Goal: Task Accomplishment & Management: Manage account settings

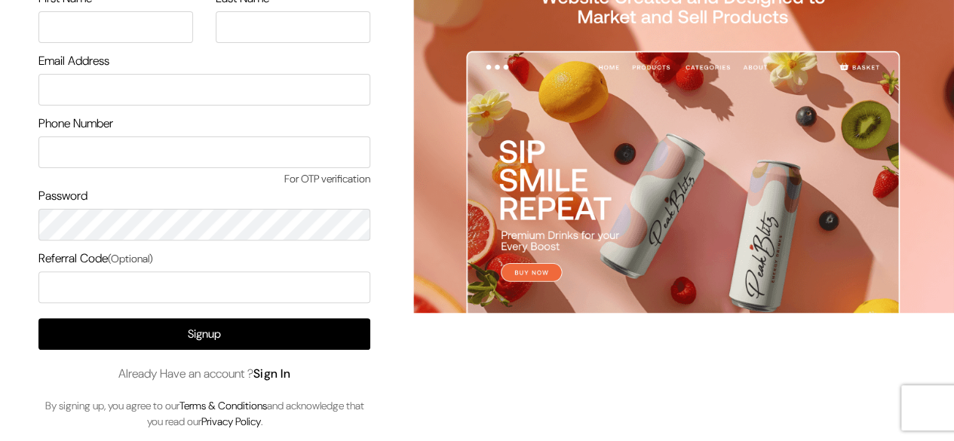
drag, startPoint x: 0, startPoint y: 0, endPoint x: 276, endPoint y: 366, distance: 458.1
click at [276, 366] on link "Sign In" at bounding box center [272, 374] width 38 height 16
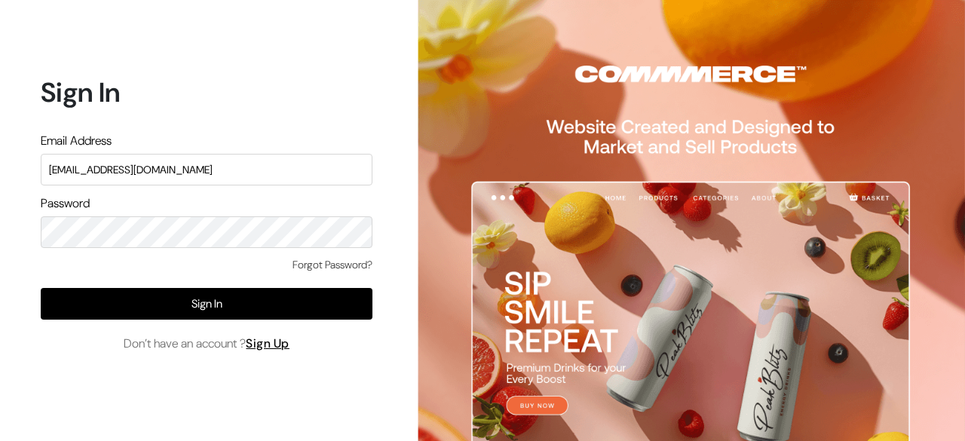
type input "surajp@outdoinc.com"
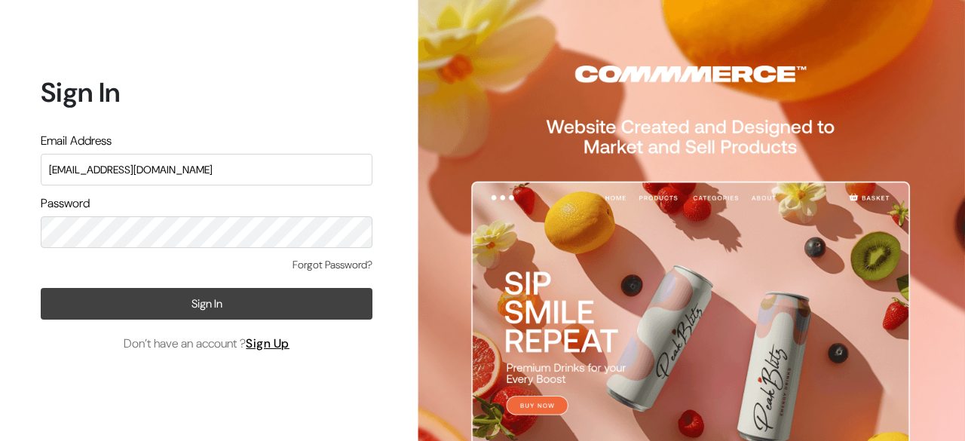
click at [222, 294] on button "Sign In" at bounding box center [207, 304] width 332 height 32
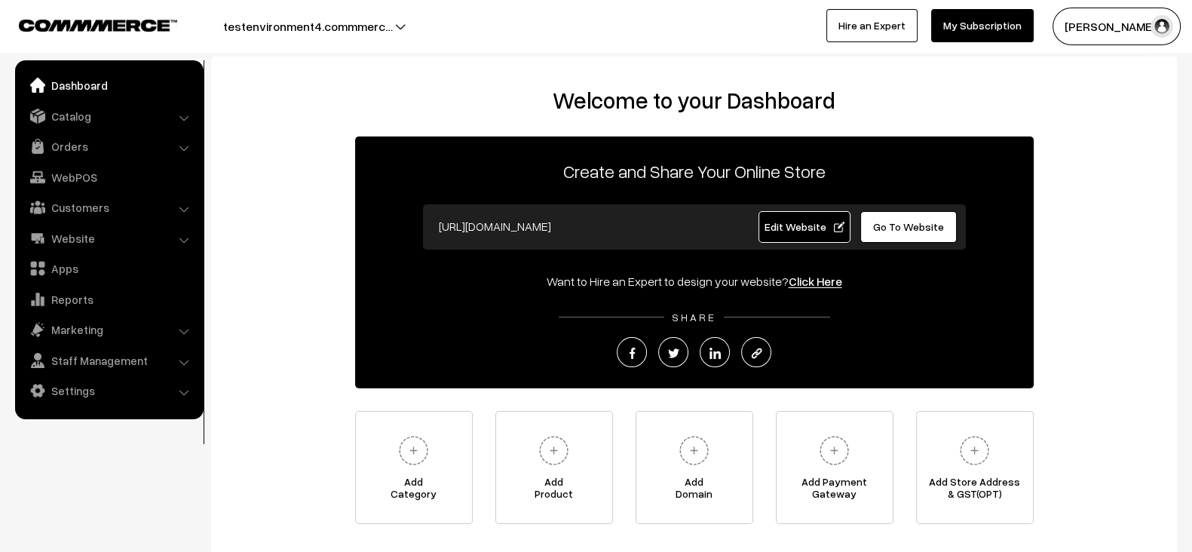
click at [339, 333] on div "Welcome to your Dashboard Create and Share Your Online Store https://testenviro…" at bounding box center [694, 305] width 936 height 437
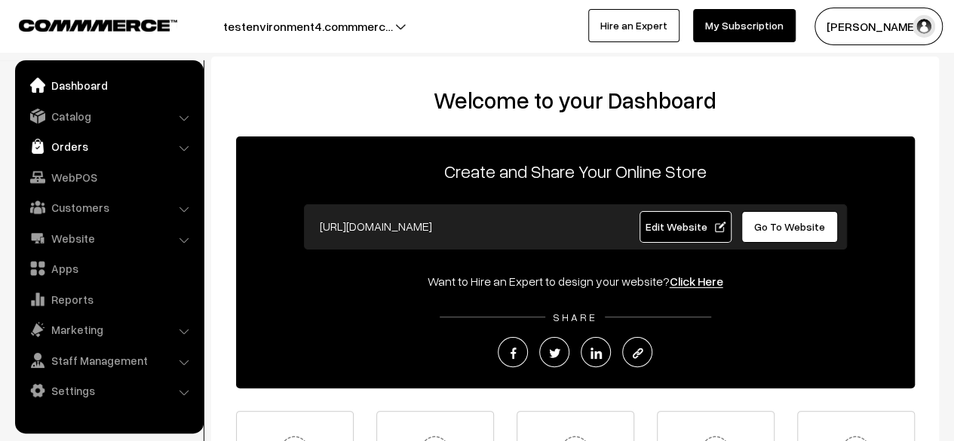
click at [106, 137] on link "Orders" at bounding box center [108, 146] width 179 height 27
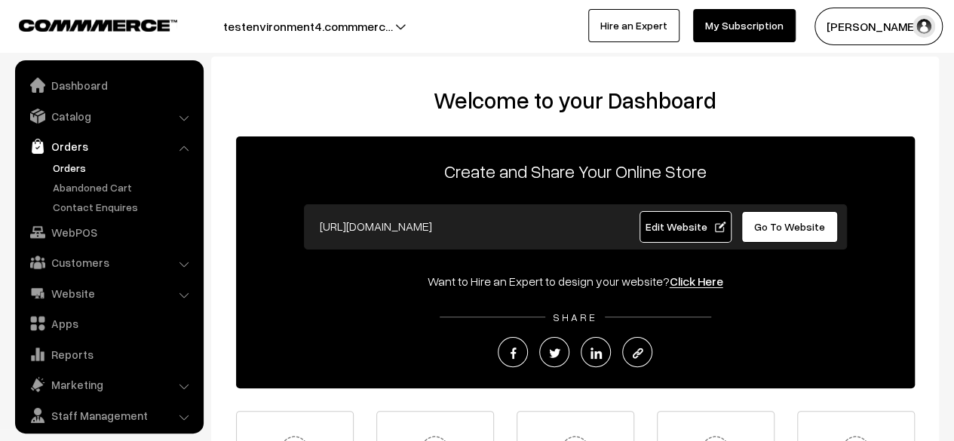
click at [57, 165] on link "Orders" at bounding box center [123, 168] width 149 height 16
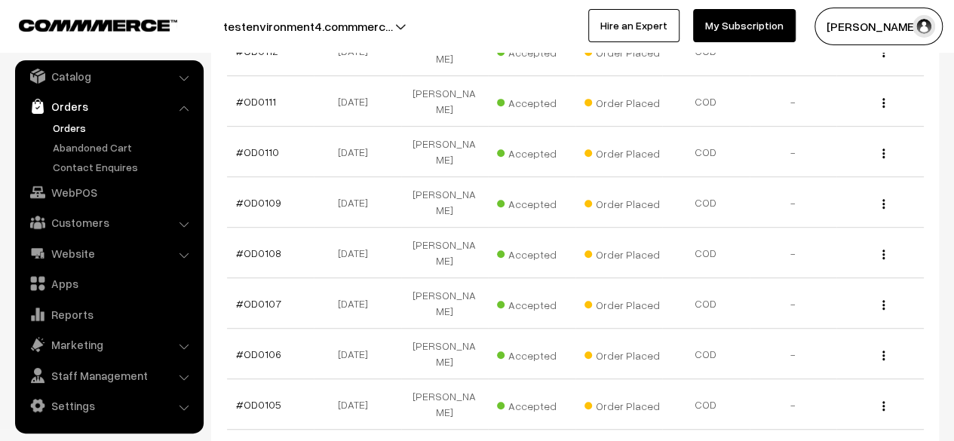
scroll to position [483, 0]
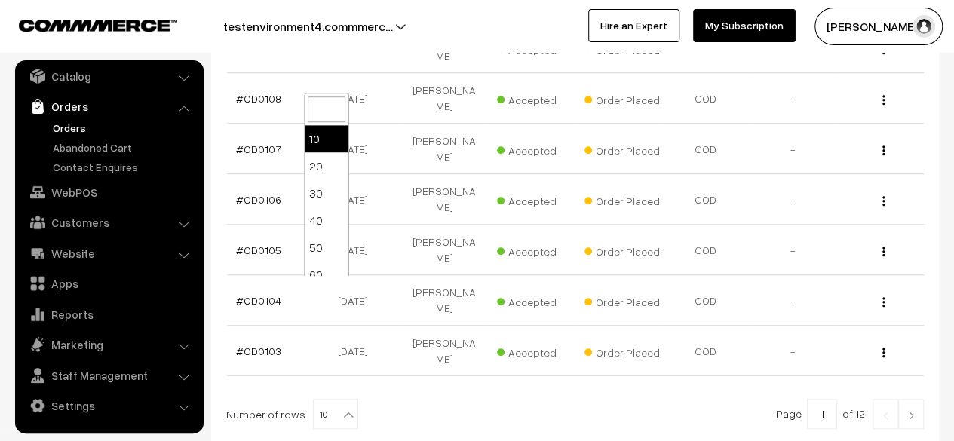
click at [341, 407] on b at bounding box center [348, 414] width 15 height 15
select select "100"
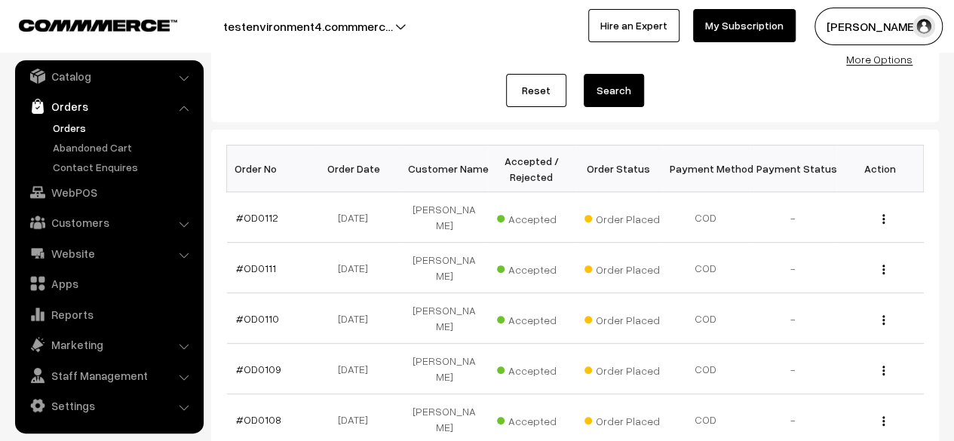
scroll to position [163, 0]
click at [489, 293] on td "Accepted" at bounding box center [531, 318] width 87 height 51
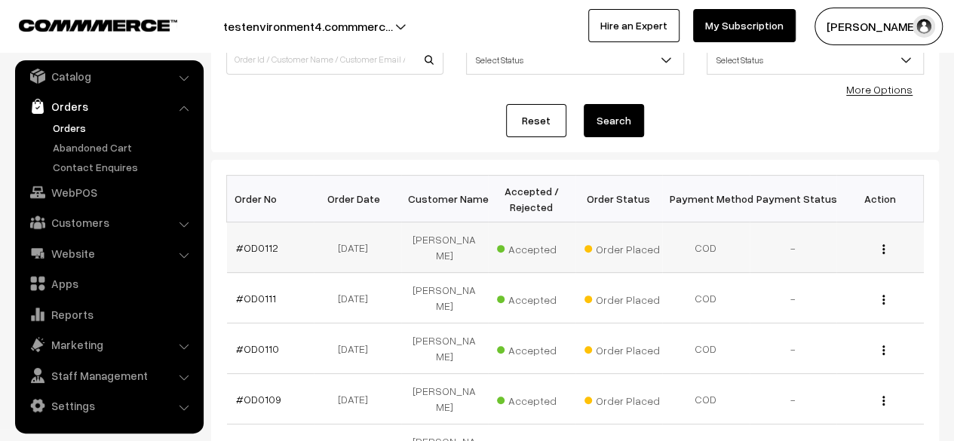
scroll to position [130, 0]
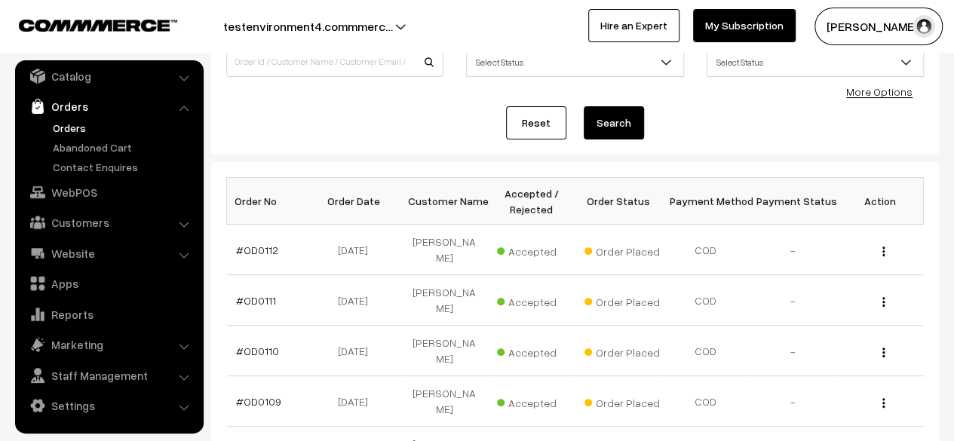
click at [538, 136] on link "Reset" at bounding box center [536, 122] width 60 height 33
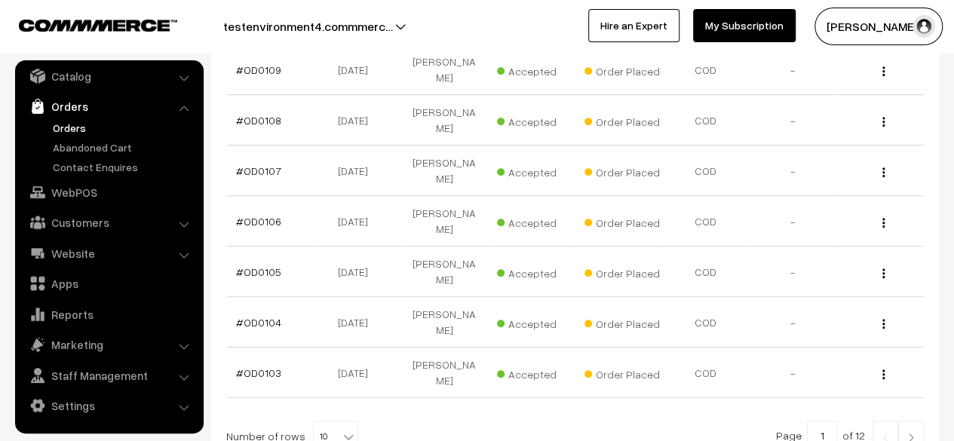
scroll to position [483, 0]
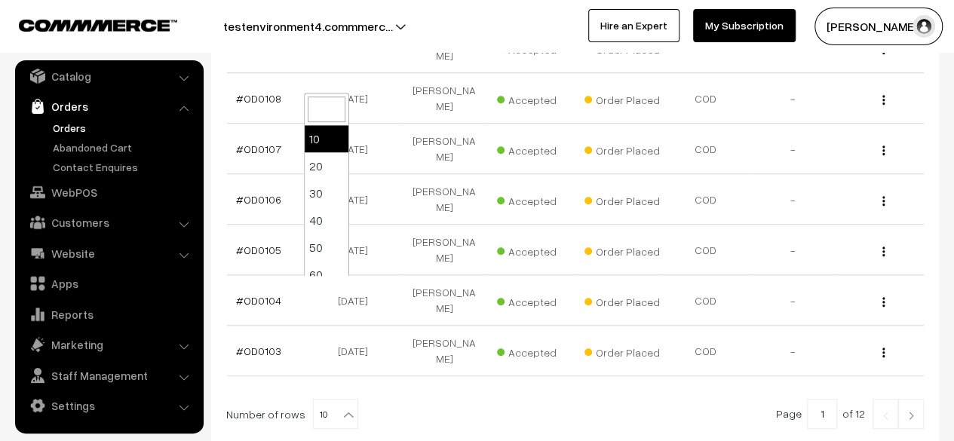
click at [330, 400] on span "10" at bounding box center [336, 415] width 44 height 30
click at [323, 400] on span "10" at bounding box center [336, 415] width 44 height 30
click at [341, 407] on b at bounding box center [348, 414] width 15 height 15
select select "100"
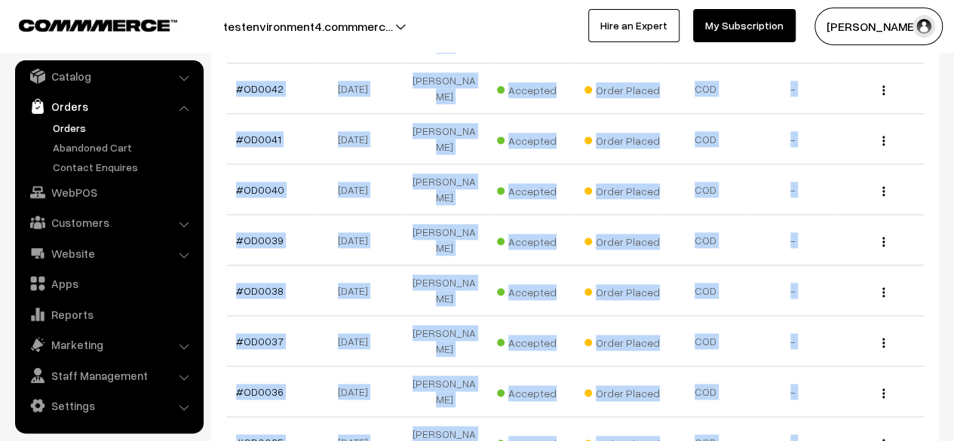
scroll to position [3921, 0]
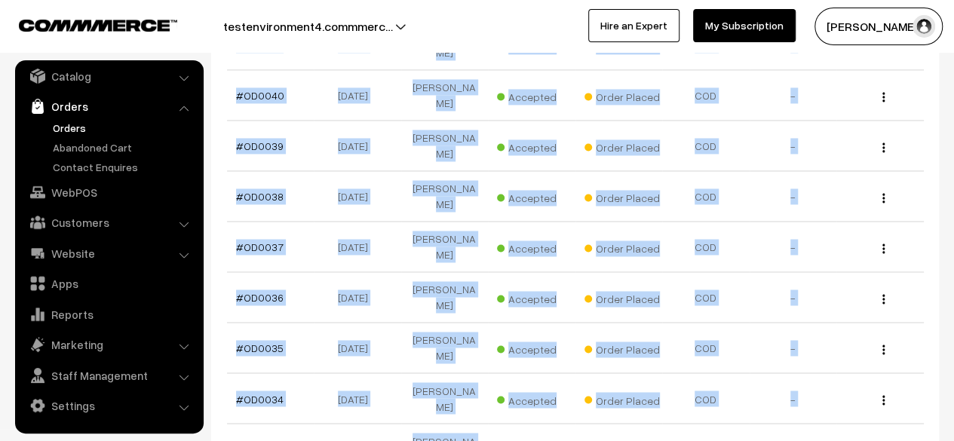
drag, startPoint x: 210, startPoint y: 71, endPoint x: 856, endPoint y: 434, distance: 740.7
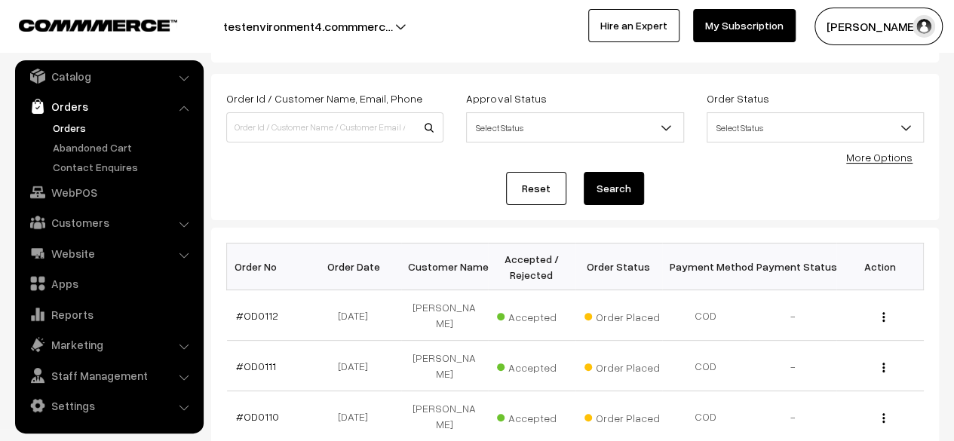
scroll to position [0, 0]
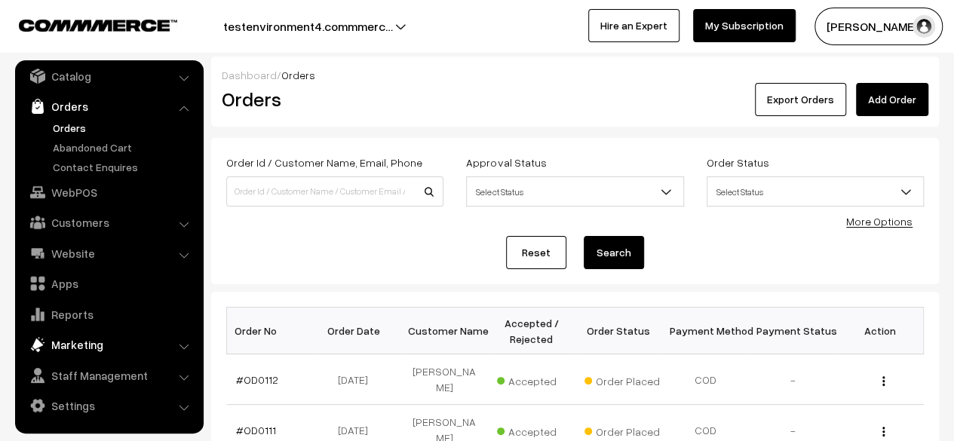
click at [121, 351] on link "Marketing" at bounding box center [108, 344] width 179 height 27
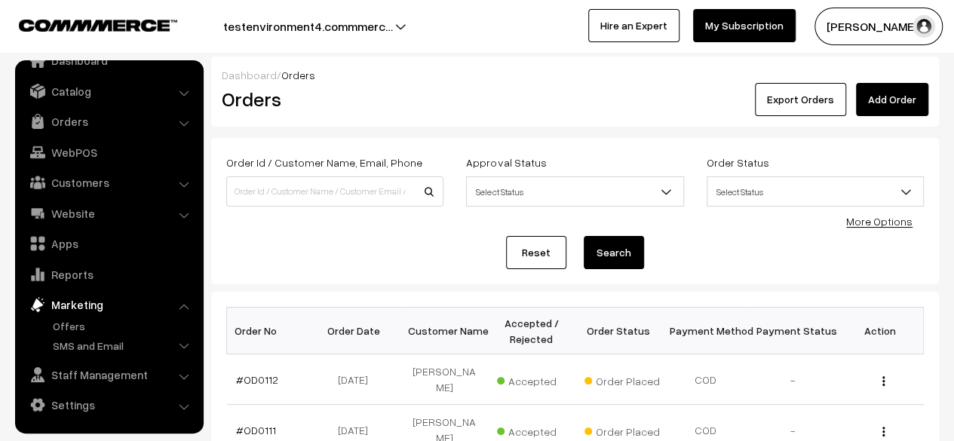
scroll to position [24, 0]
click at [86, 351] on link "SMS and Email" at bounding box center [123, 347] width 149 height 16
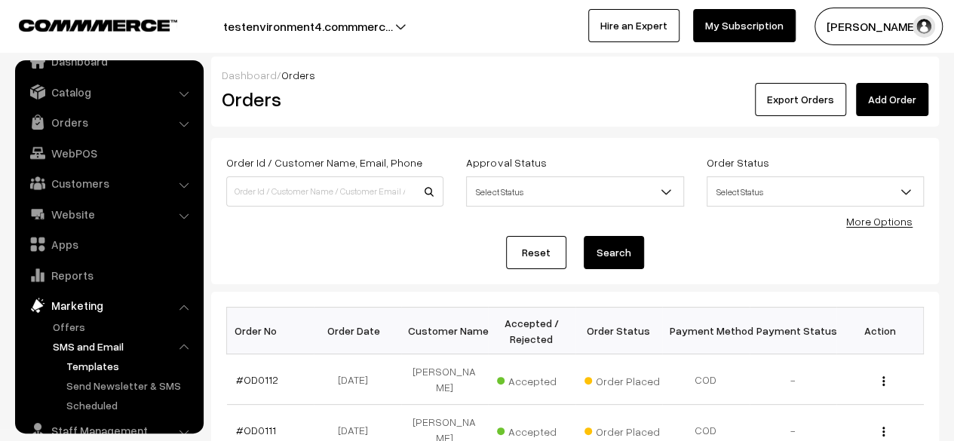
click at [87, 369] on link "Templates" at bounding box center [131, 366] width 136 height 16
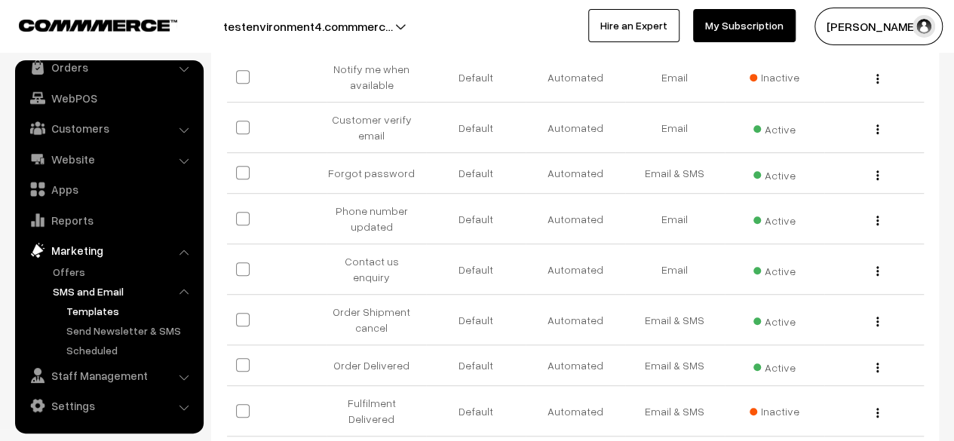
scroll to position [541, 0]
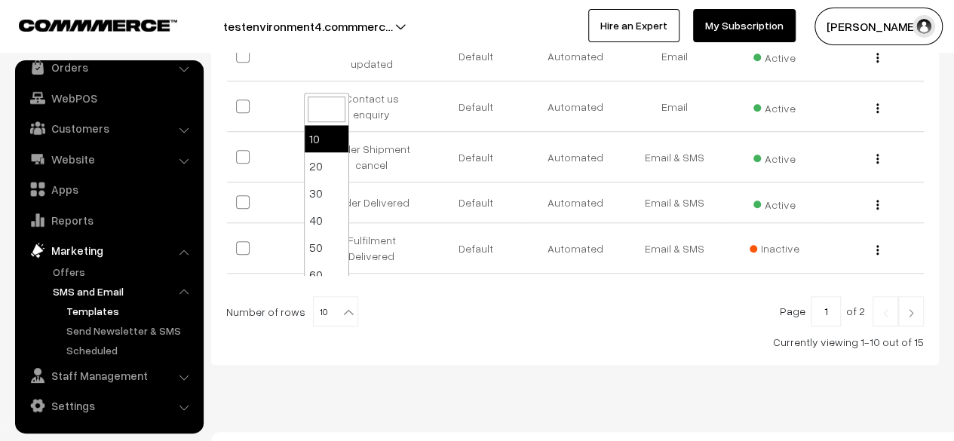
click at [324, 297] on span "10" at bounding box center [336, 312] width 44 height 30
select select "40"
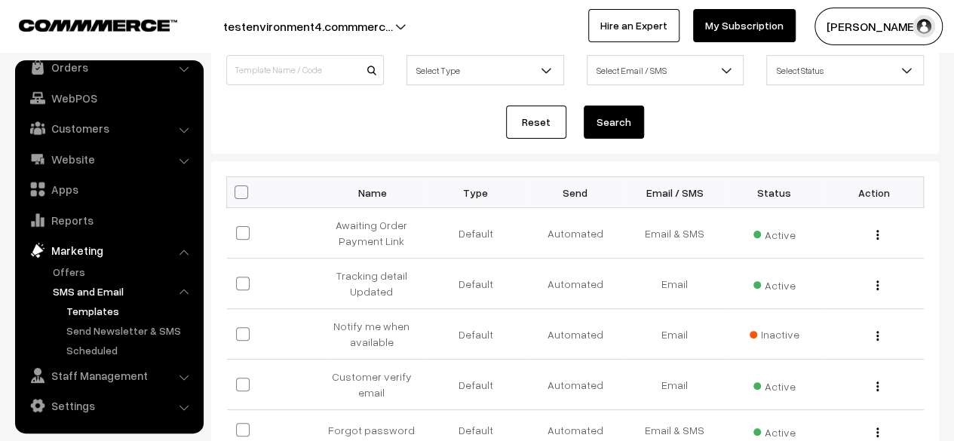
scroll to position [122, 0]
click at [878, 229] on img "button" at bounding box center [877, 234] width 2 height 10
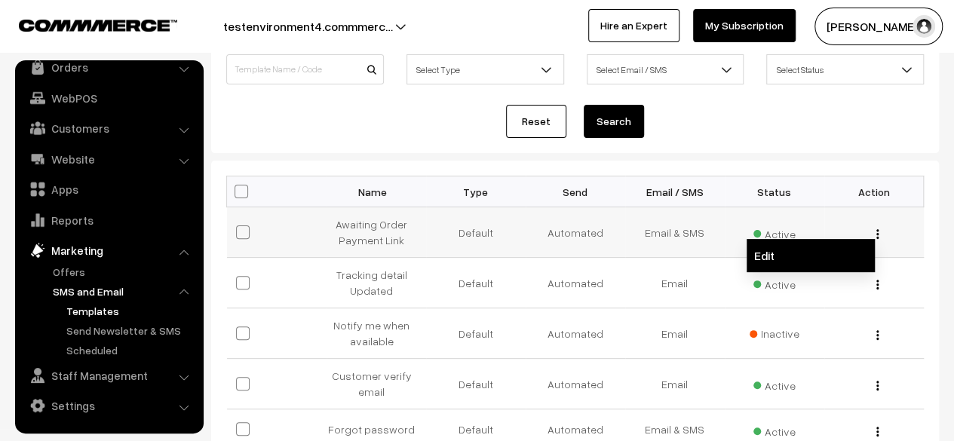
click at [778, 257] on link "Edit" at bounding box center [810, 255] width 128 height 33
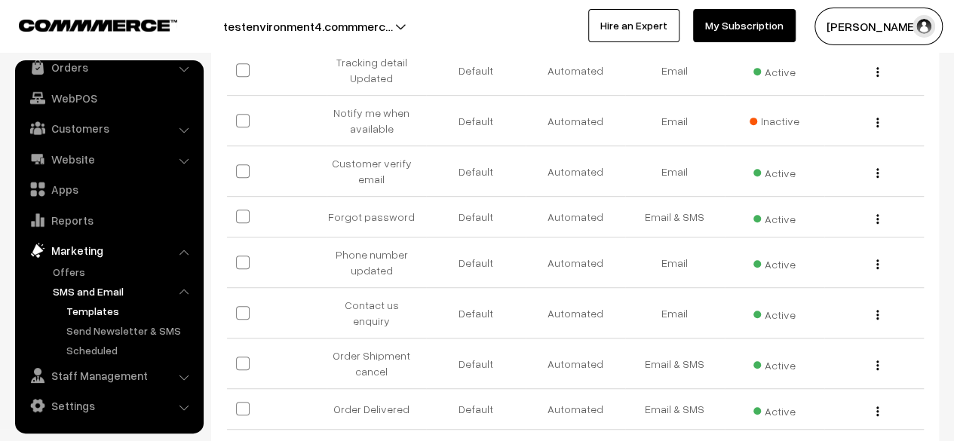
scroll to position [347, 0]
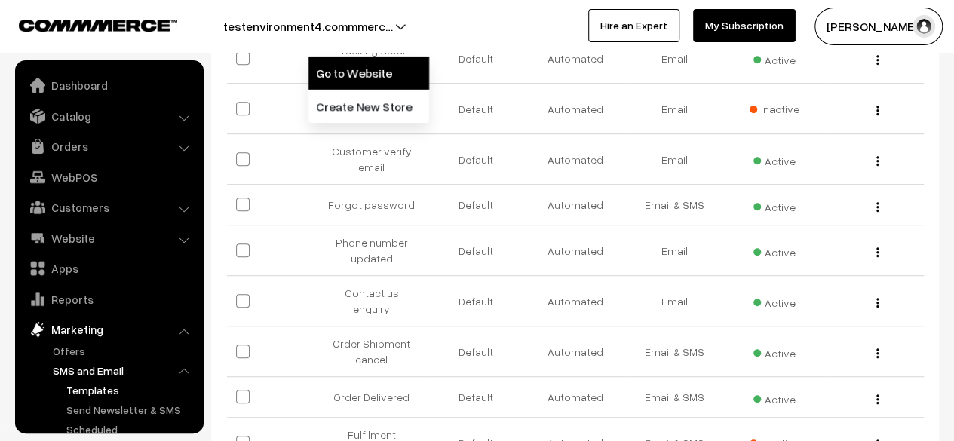
scroll to position [79, 0]
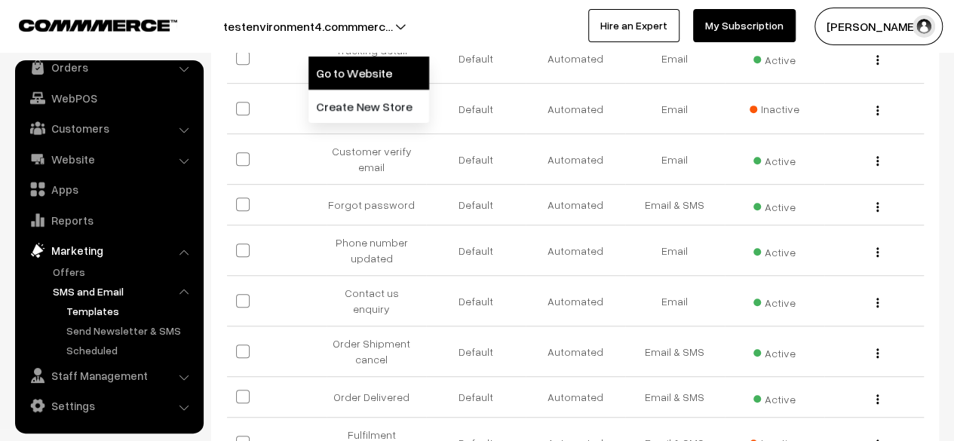
click at [340, 69] on link "Go to Website" at bounding box center [368, 73] width 121 height 33
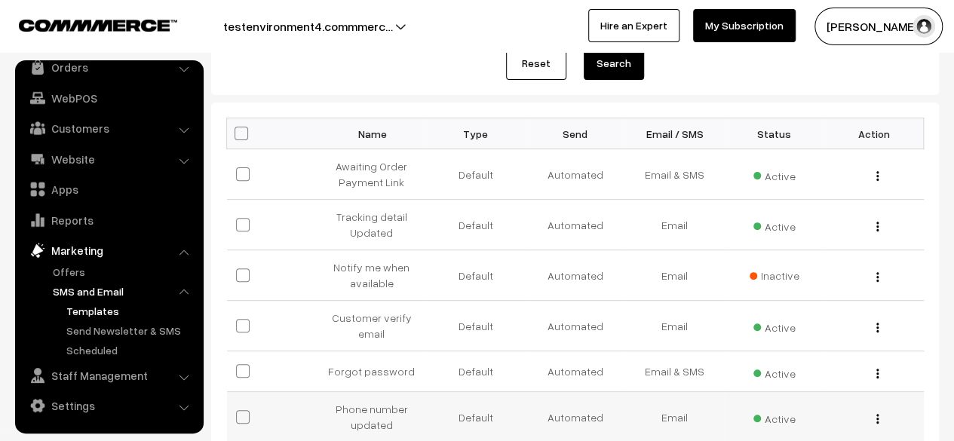
scroll to position [176, 0]
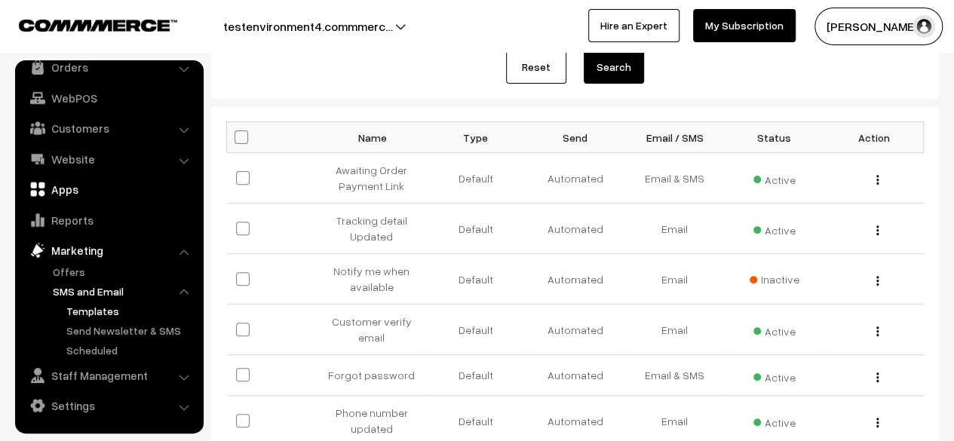
click at [73, 192] on link "Apps" at bounding box center [108, 189] width 179 height 27
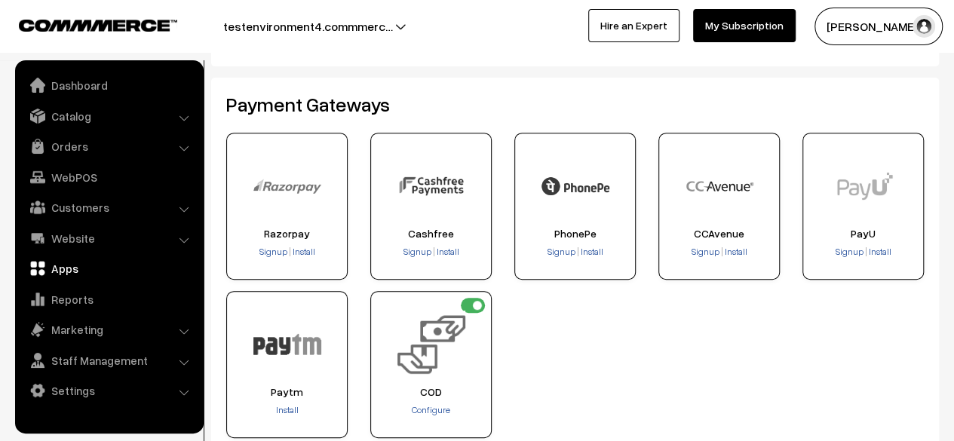
scroll to position [259, 0]
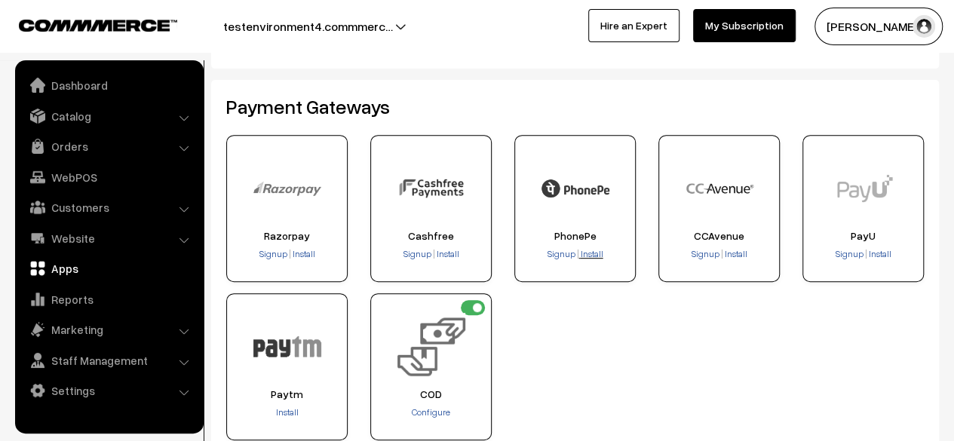
click at [590, 256] on span "Install" at bounding box center [592, 253] width 23 height 11
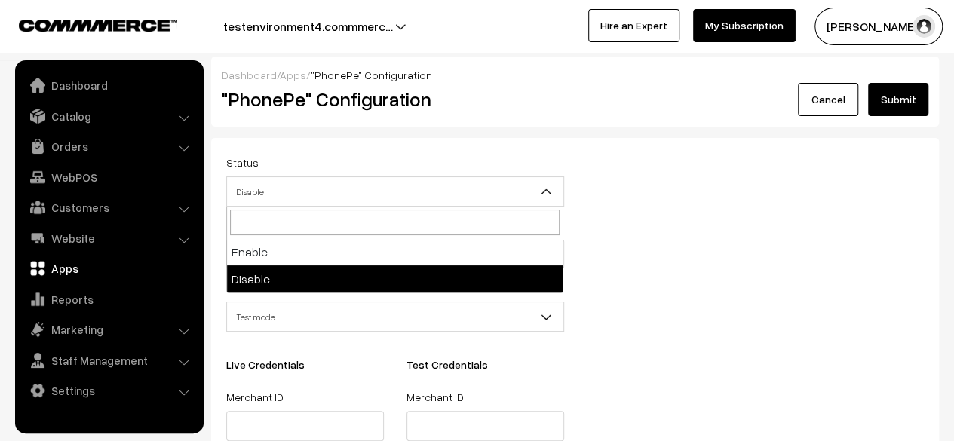
click at [413, 198] on span "Disable" at bounding box center [395, 192] width 336 height 26
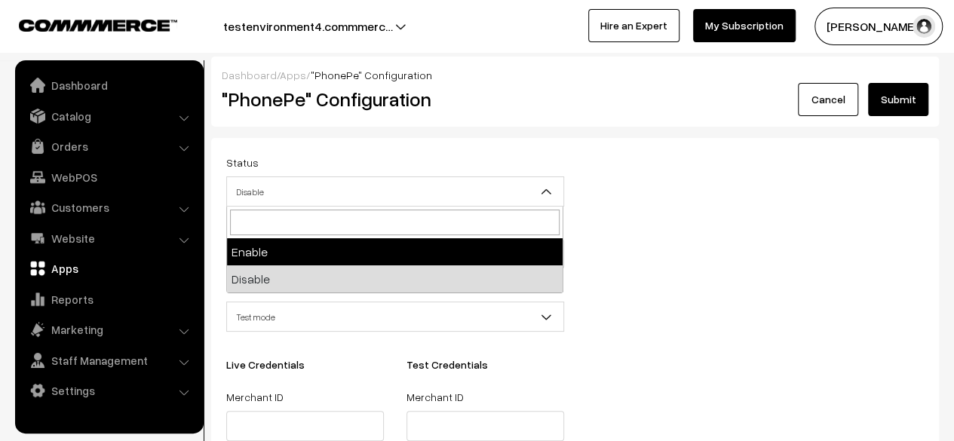
select select "1"
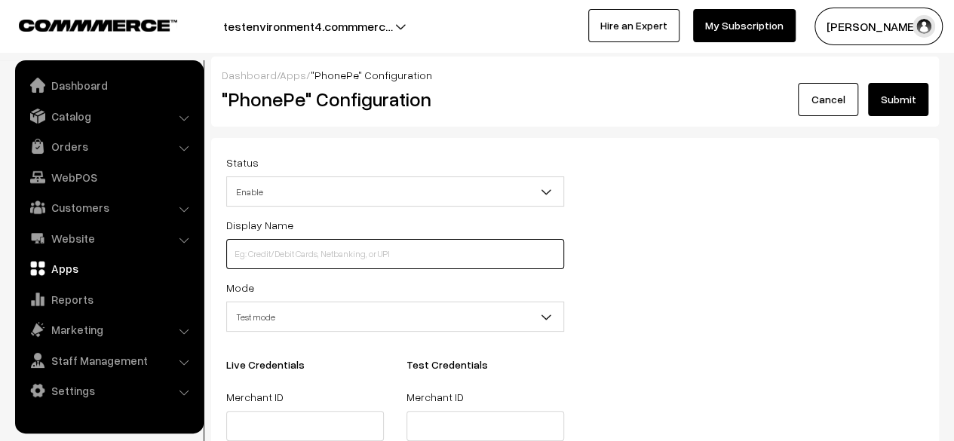
click at [434, 254] on input at bounding box center [395, 254] width 338 height 30
type input "PhonePe"
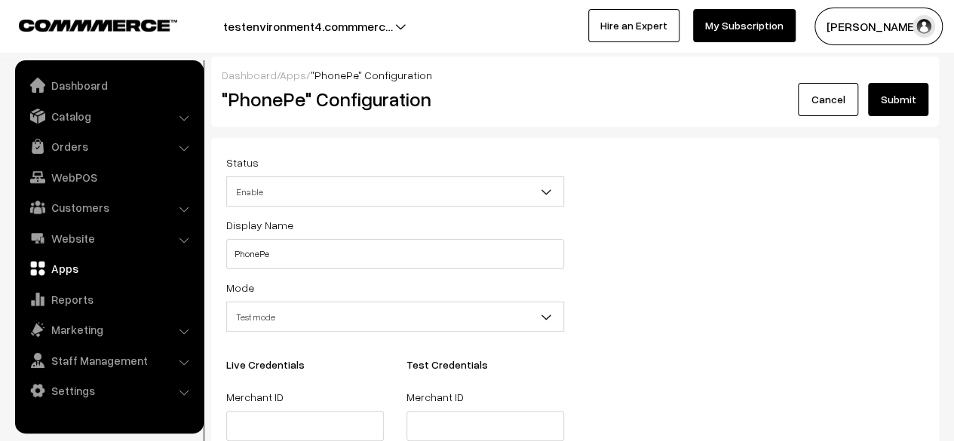
click at [893, 120] on div "Dashboard / Apps / "PhonePe" Configuration "PhonePe" Configuration Cancel Submit" at bounding box center [575, 92] width 728 height 70
click at [904, 108] on button "Submit" at bounding box center [898, 99] width 60 height 33
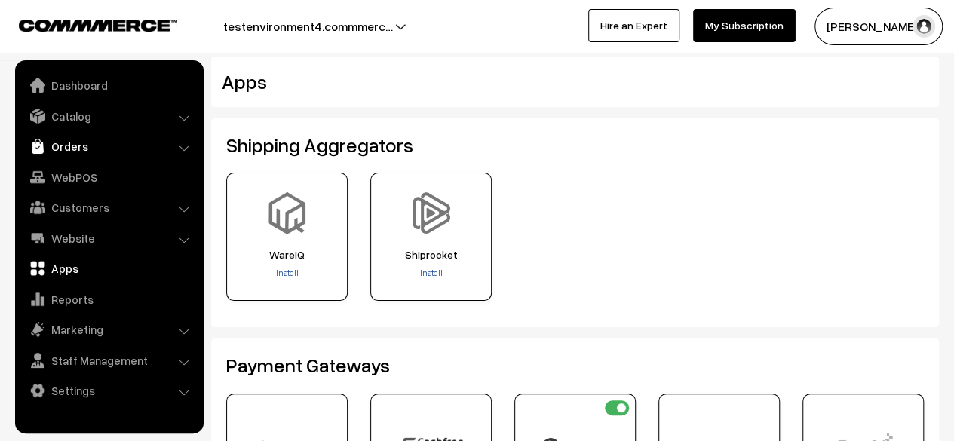
click at [69, 138] on link "Orders" at bounding box center [108, 146] width 179 height 27
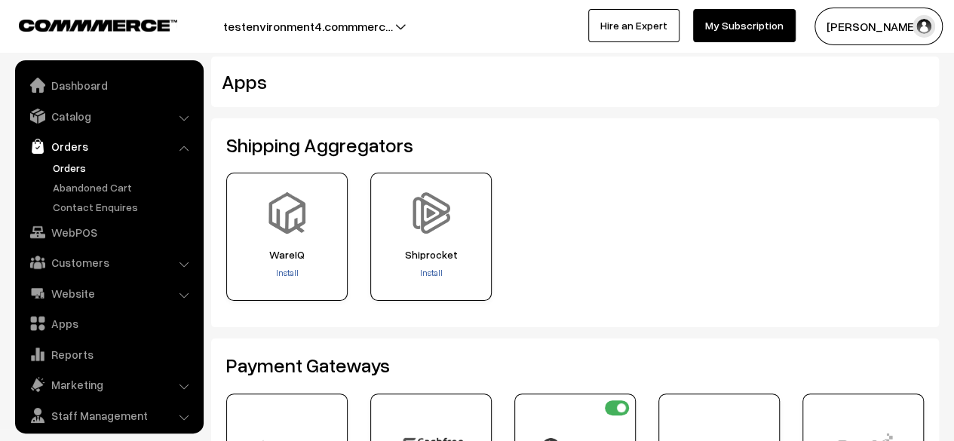
click at [65, 164] on link "Orders" at bounding box center [123, 168] width 149 height 16
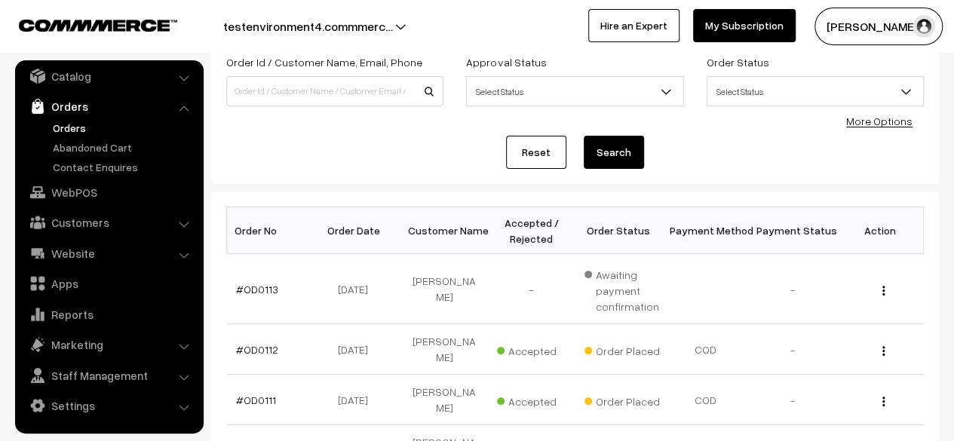
scroll to position [101, 0]
click at [240, 287] on link "#OD0113" at bounding box center [257, 288] width 42 height 13
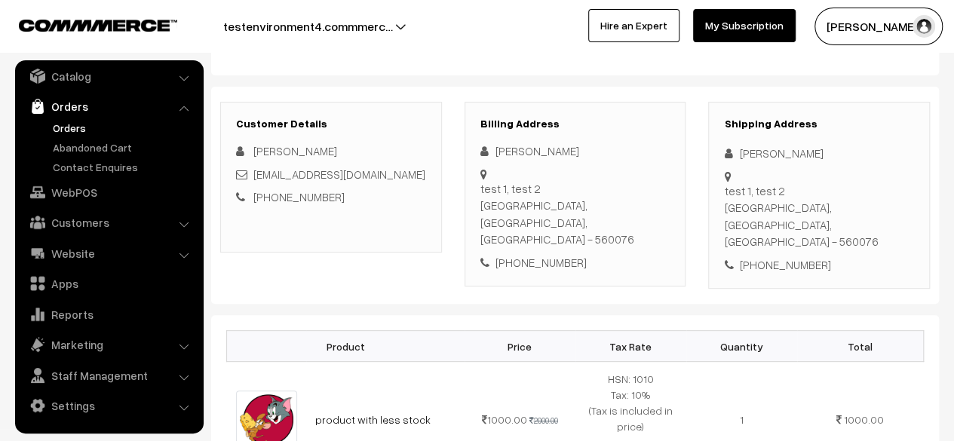
scroll to position [152, 0]
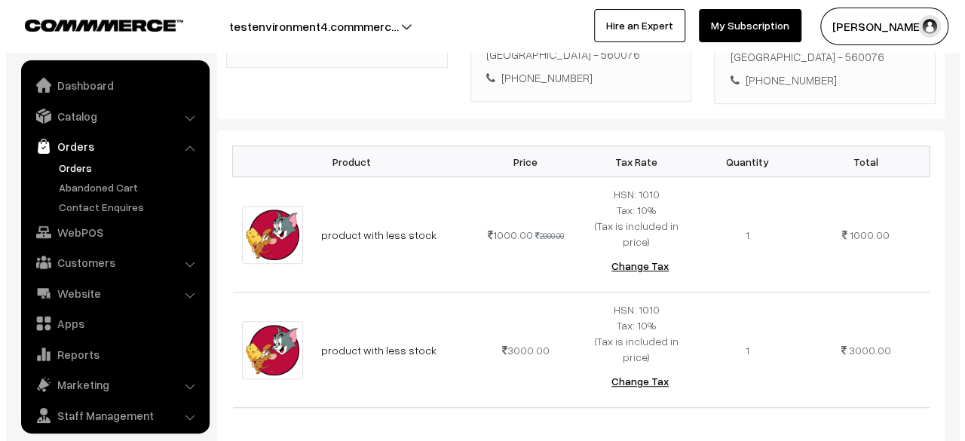
scroll to position [40, 0]
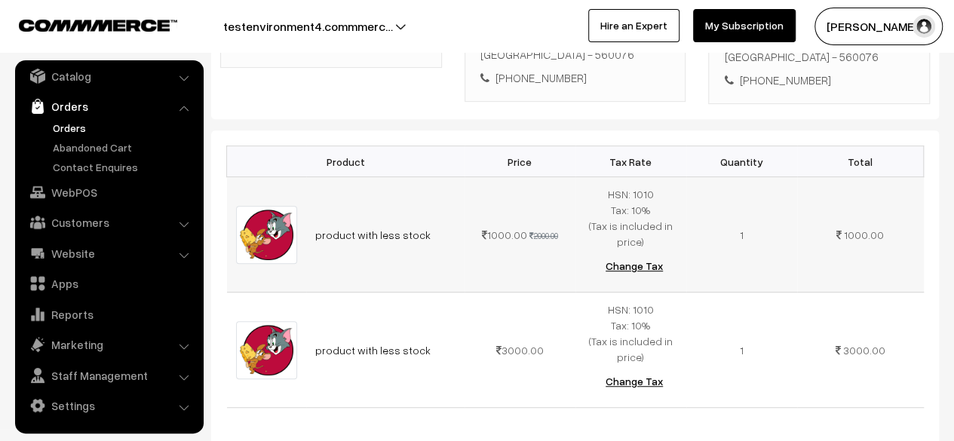
click at [641, 250] on button "Change Tax" at bounding box center [633, 266] width 81 height 33
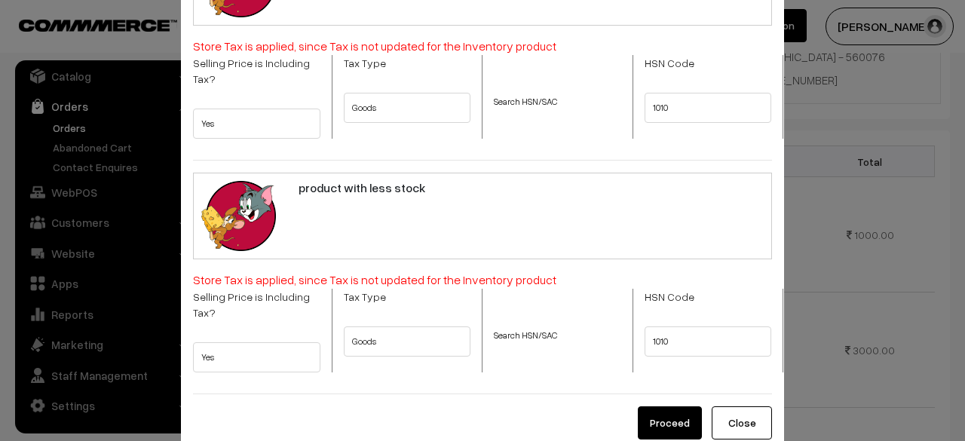
scroll to position [162, 0]
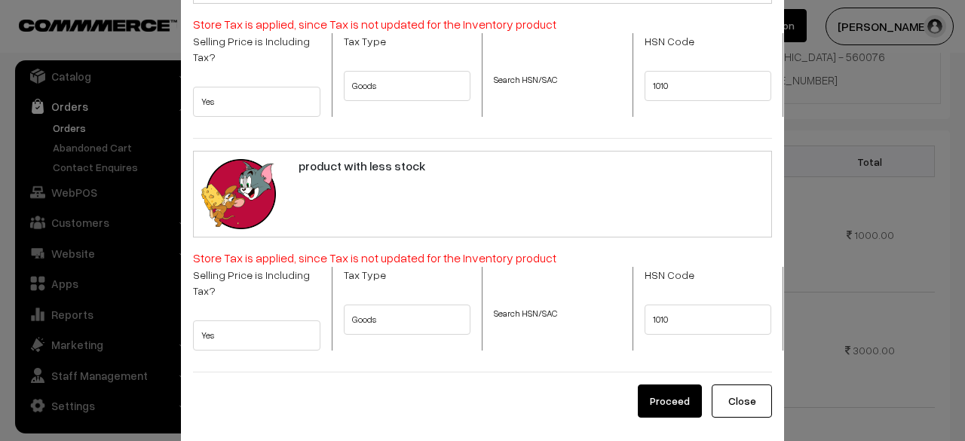
click at [679, 385] on button "Proceed" at bounding box center [670, 401] width 64 height 33
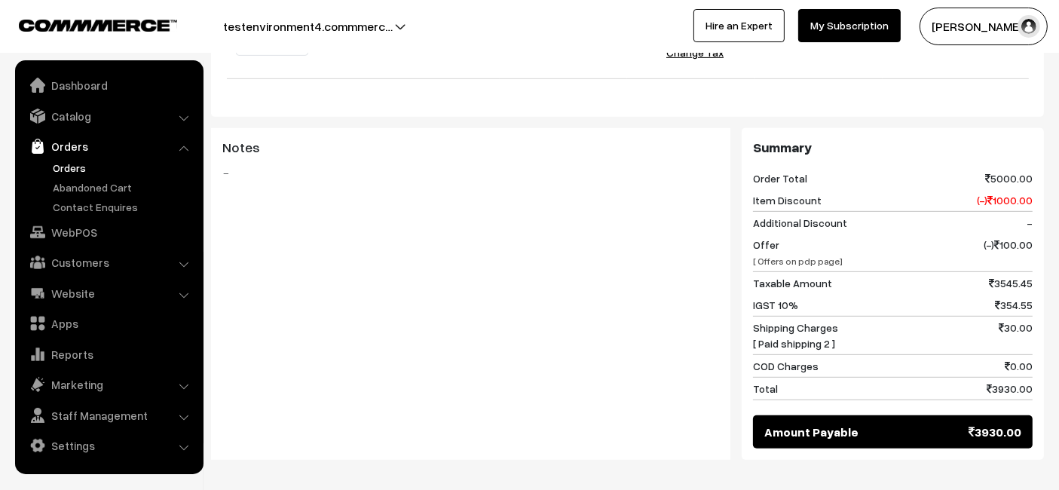
scroll to position [660, 0]
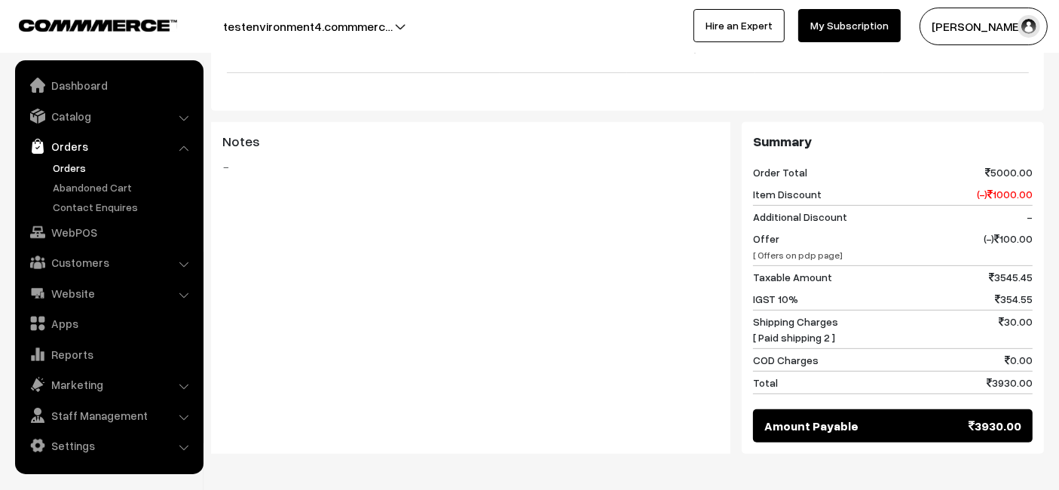
drag, startPoint x: 667, startPoint y: 305, endPoint x: 984, endPoint y: 477, distance: 360.0
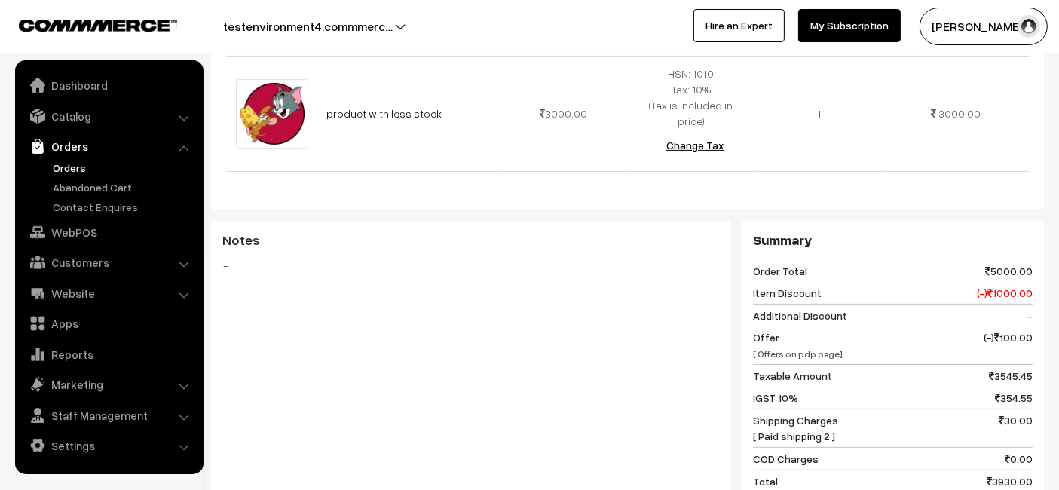
scroll to position [665, 0]
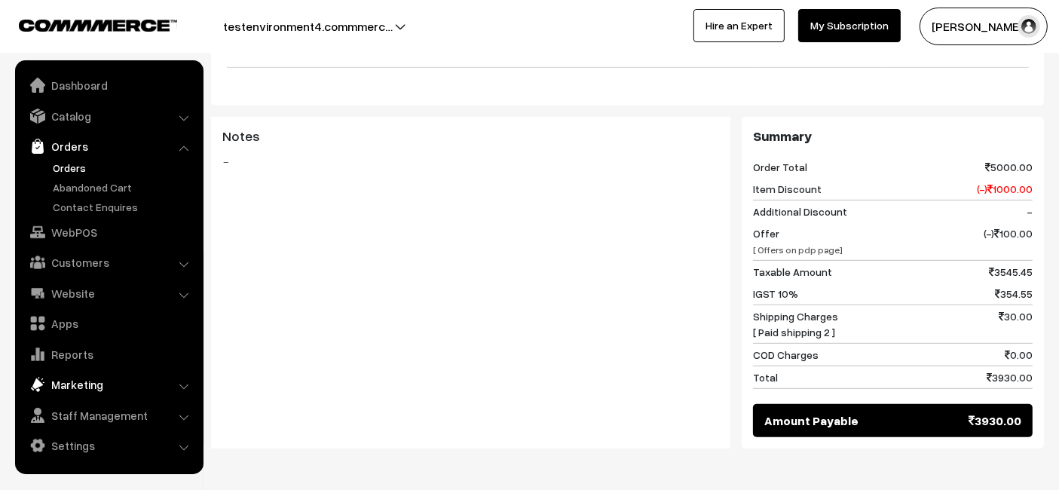
click at [90, 384] on link "Marketing" at bounding box center [108, 384] width 179 height 27
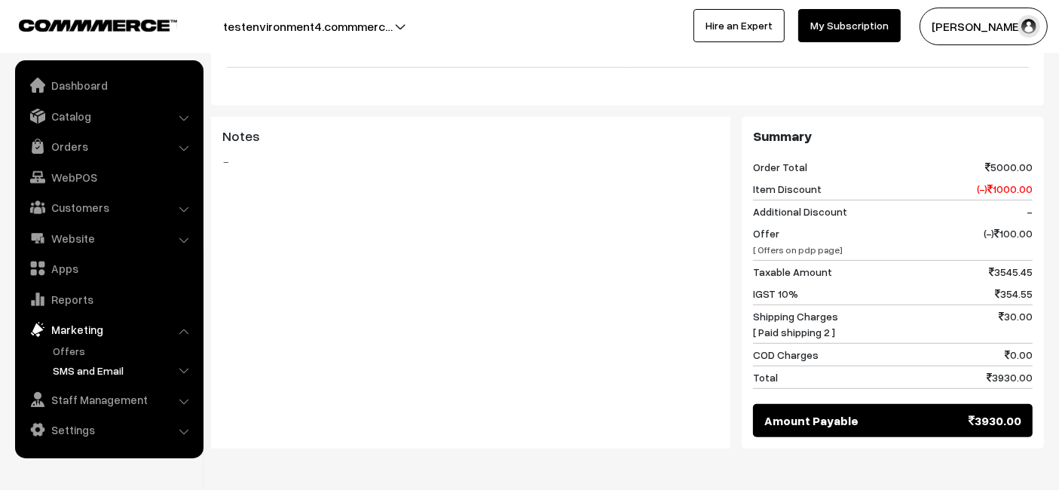
click at [100, 363] on link "SMS and Email" at bounding box center [123, 371] width 149 height 16
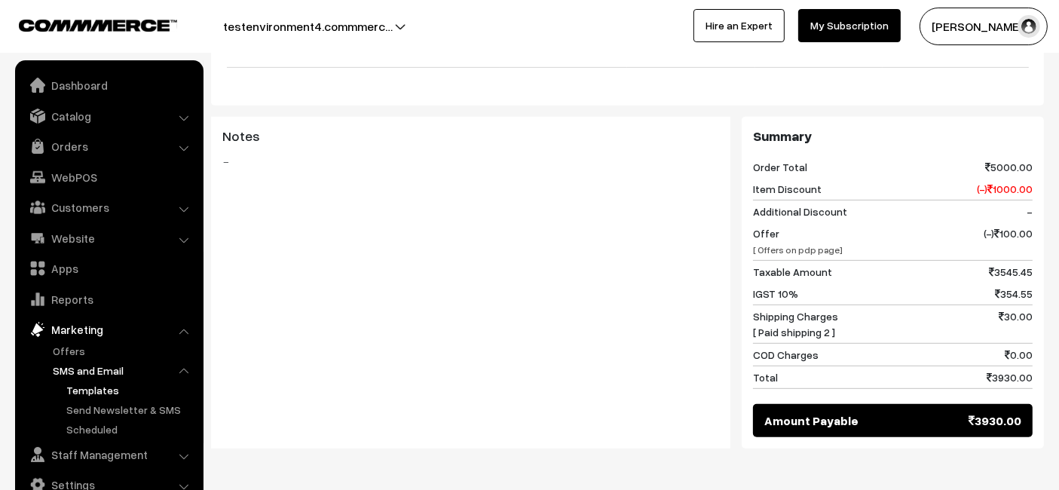
click at [122, 384] on link "Templates" at bounding box center [131, 390] width 136 height 16
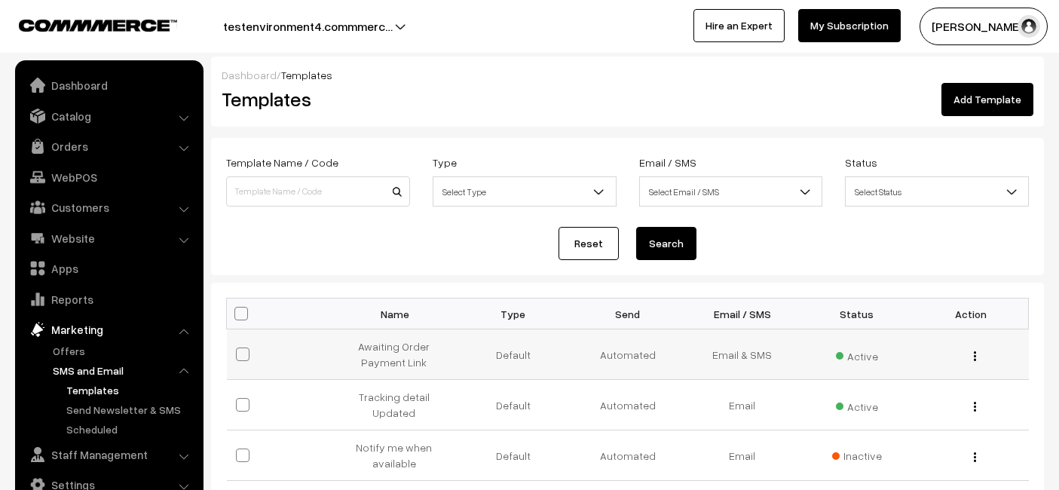
scroll to position [81, 0]
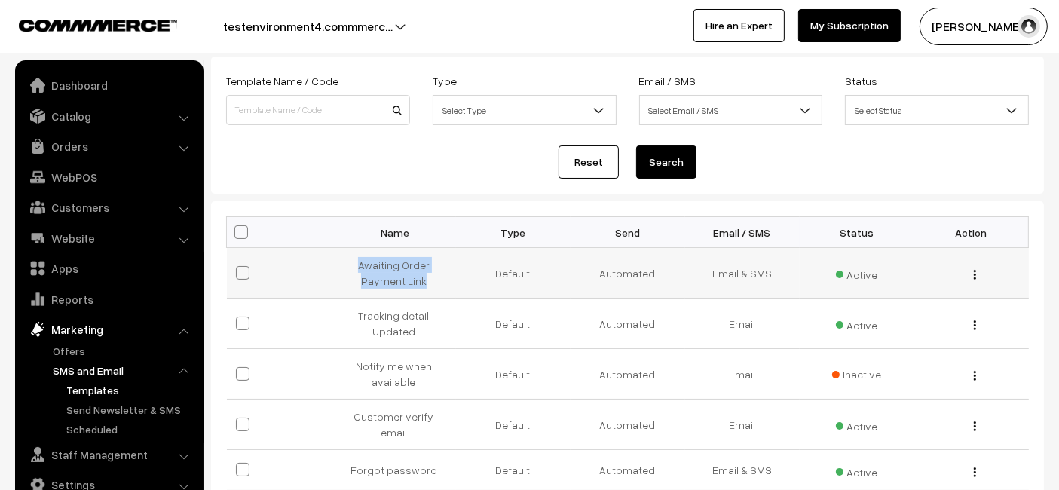
drag, startPoint x: 357, startPoint y: 262, endPoint x: 437, endPoint y: 276, distance: 81.1
click at [437, 276] on td "Awaiting Order Payment Link" at bounding box center [399, 273] width 115 height 51
copy td "Awaiting Order Payment Link"
click at [388, 320] on td "Tracking detail Updated" at bounding box center [399, 324] width 115 height 51
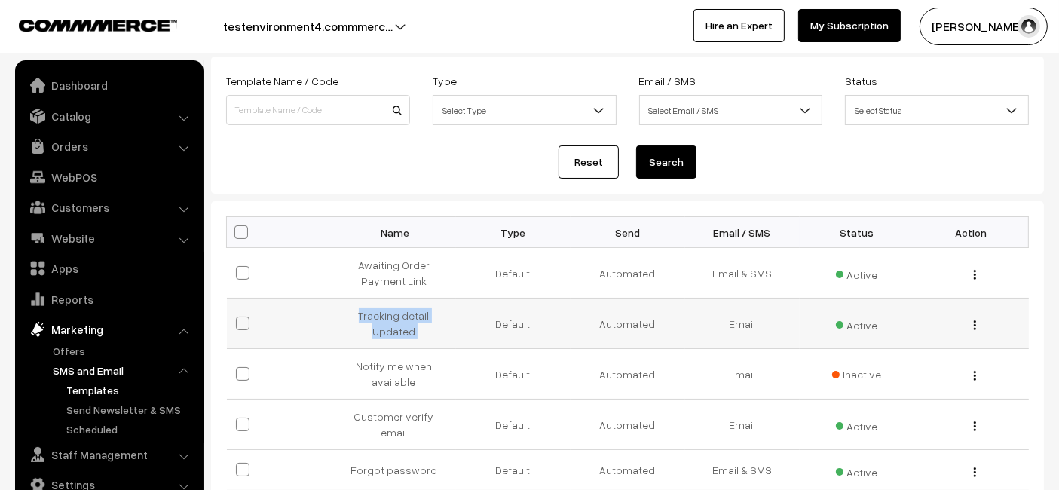
copy tr "Tracking detail Updated"
click at [388, 320] on td "Tracking detail Updated" at bounding box center [399, 324] width 115 height 51
click at [383, 357] on td "Notify me when available" at bounding box center [399, 374] width 115 height 51
copy tr "Notify me when available"
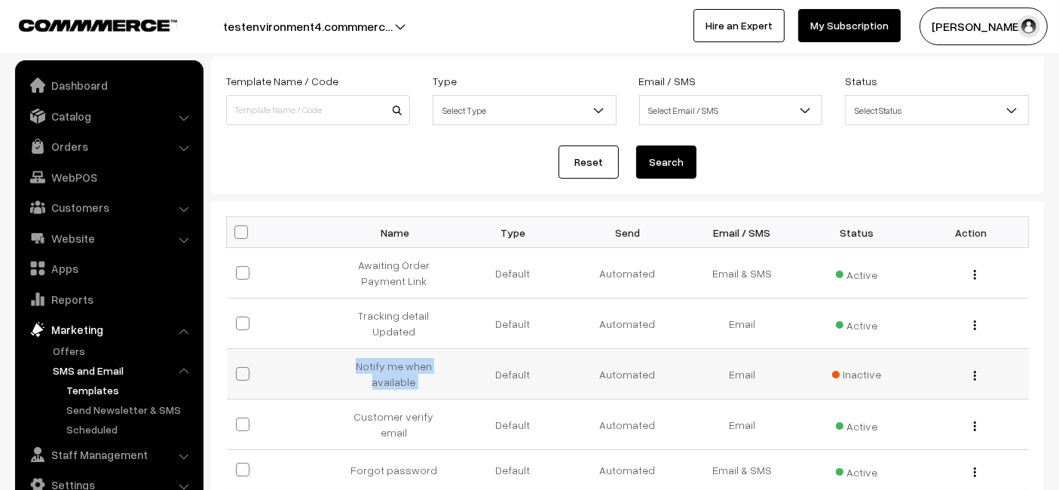
click at [383, 357] on td "Notify me when available" at bounding box center [399, 374] width 115 height 51
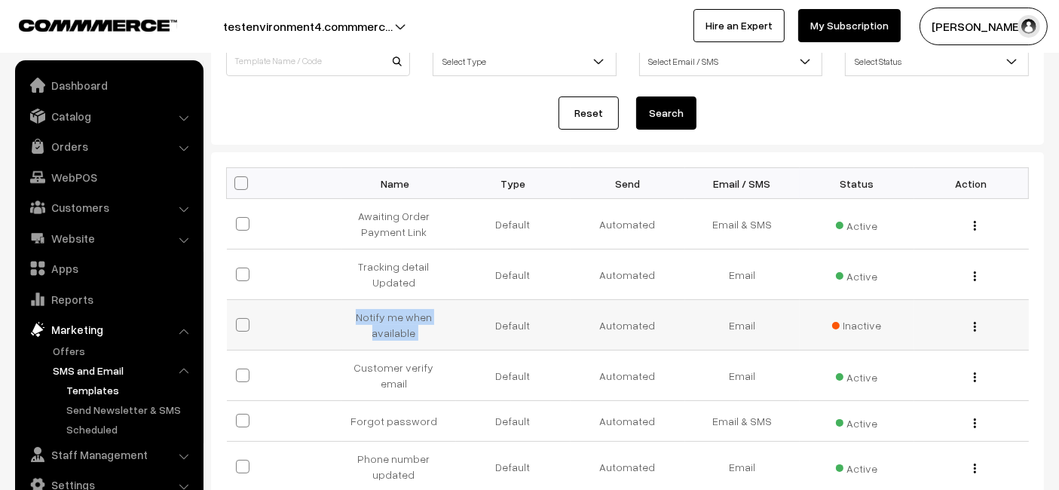
scroll to position [136, 0]
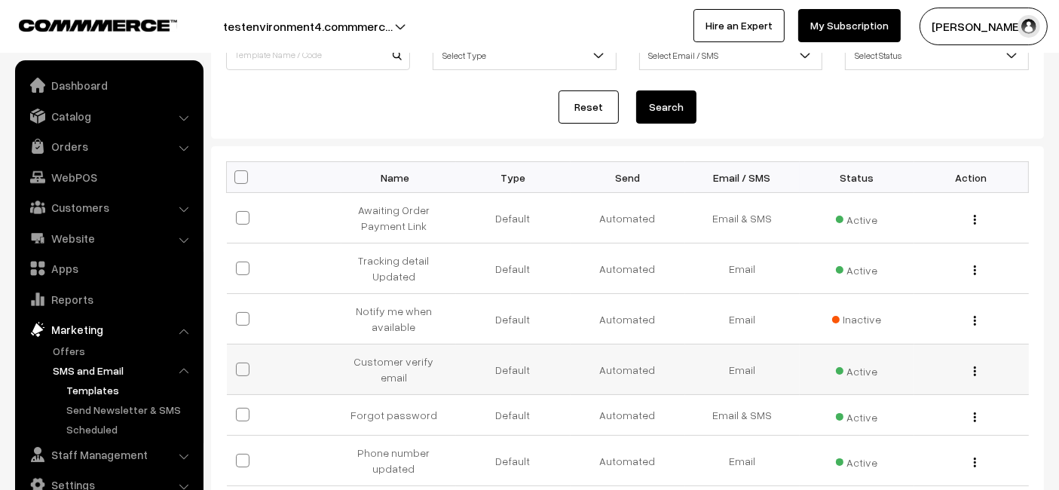
click at [400, 353] on td "Customer verify email" at bounding box center [399, 370] width 115 height 51
copy tr "Customer verify email"
click at [400, 353] on td "Customer verify email" at bounding box center [399, 370] width 115 height 51
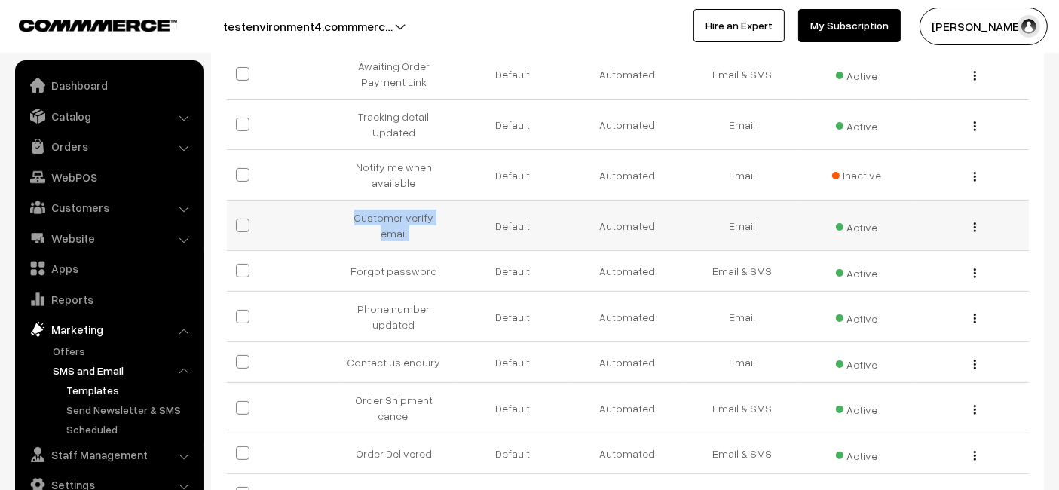
scroll to position [281, 0]
click at [392, 254] on td "Forgot password" at bounding box center [399, 270] width 115 height 41
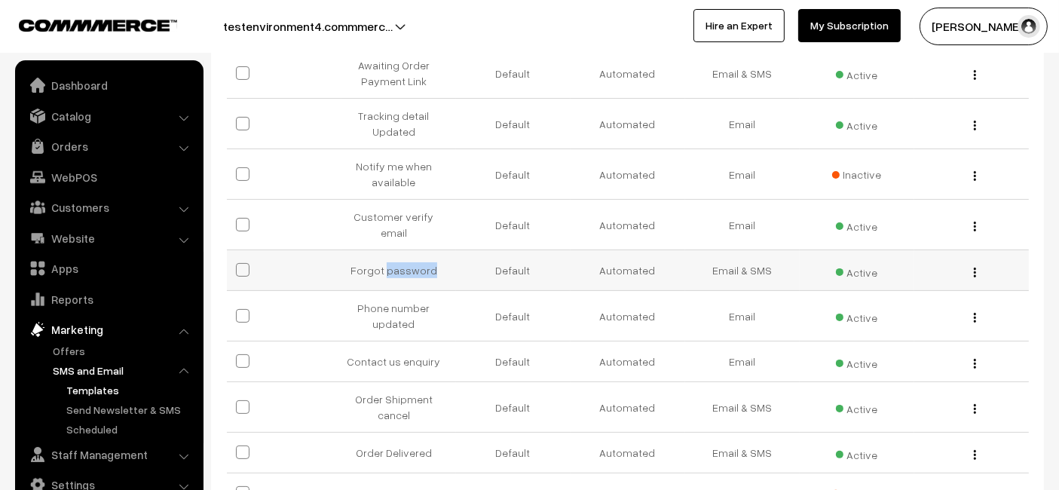
click at [392, 254] on td "Forgot password" at bounding box center [399, 270] width 115 height 41
copy tr "Forgot password"
click at [392, 254] on td "Forgot password" at bounding box center [399, 270] width 115 height 41
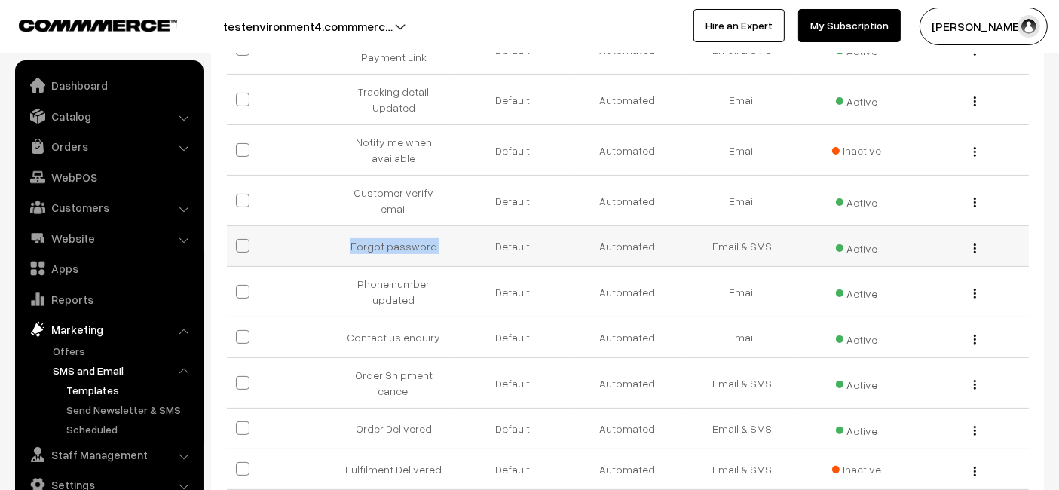
scroll to position [306, 0]
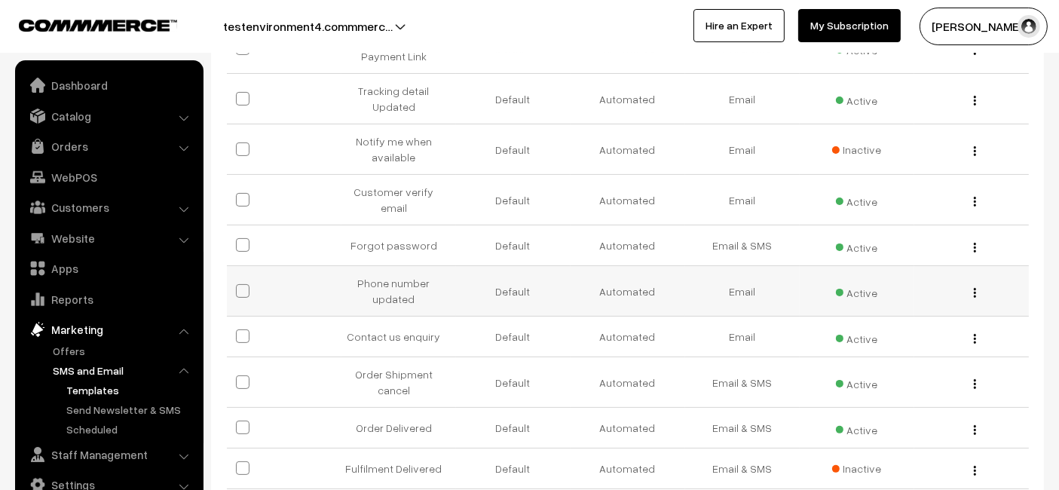
click at [391, 266] on td "Phone number updated" at bounding box center [399, 291] width 115 height 51
copy tr "Phone number updated"
click at [403, 317] on td "Contact us enquiry" at bounding box center [399, 337] width 115 height 41
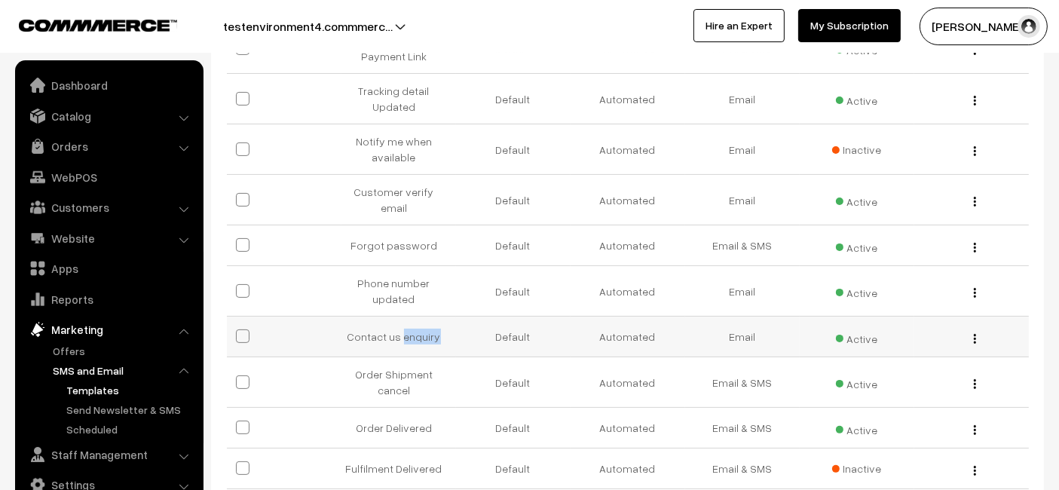
click at [403, 317] on td "Contact us enquiry" at bounding box center [399, 337] width 115 height 41
copy tr "Contact us enquiry"
click at [403, 317] on td "Contact us enquiry" at bounding box center [399, 337] width 115 height 41
click at [418, 357] on td "Order Shipment cancel" at bounding box center [399, 382] width 115 height 51
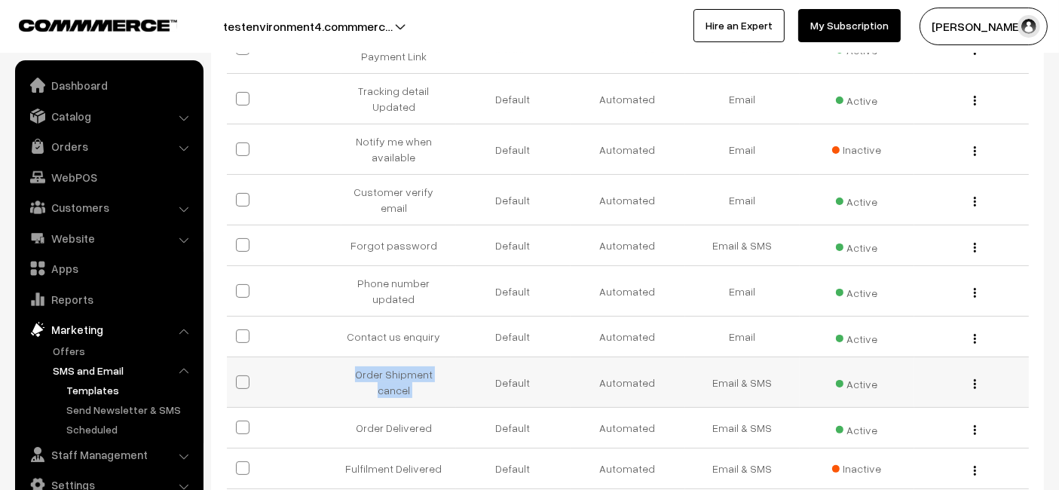
copy tr "Order Shipment cancel"
click at [418, 357] on td "Order Shipment cancel" at bounding box center [399, 382] width 115 height 51
click at [414, 408] on td "Order Delivered" at bounding box center [399, 428] width 115 height 41
copy tr "Order Delivered"
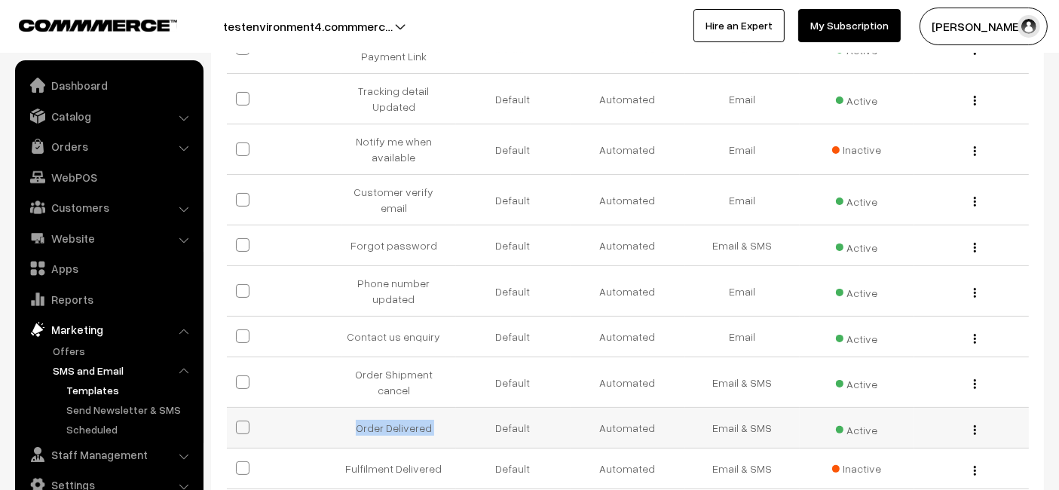
click at [414, 408] on td "Order Delivered" at bounding box center [399, 428] width 115 height 41
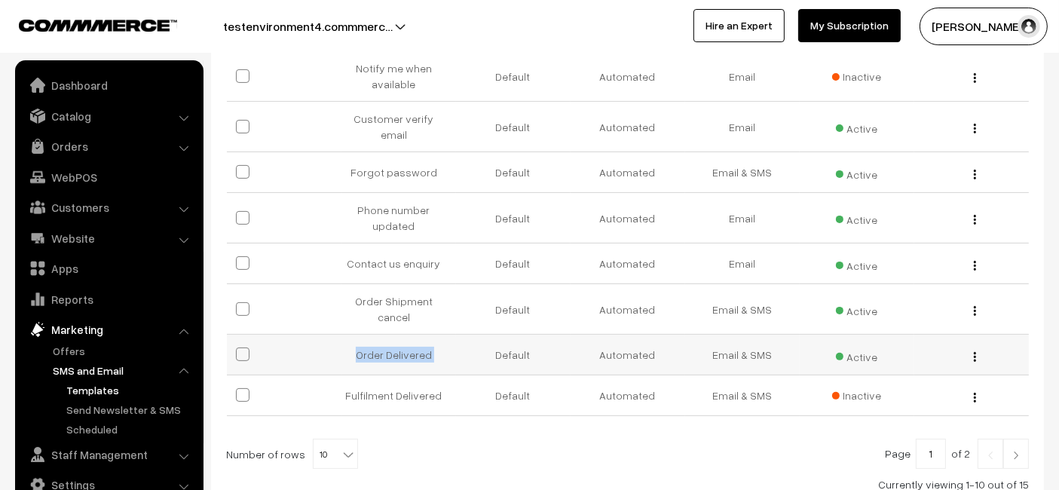
scroll to position [392, 0]
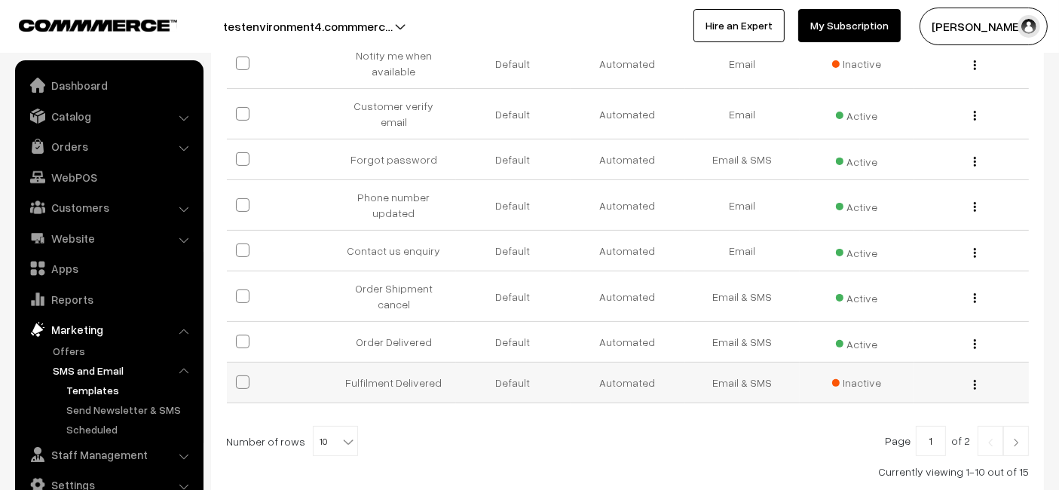
click at [403, 363] on td "Fulfilment Delivered" at bounding box center [399, 383] width 115 height 41
copy tr "Fulfilment Delivered"
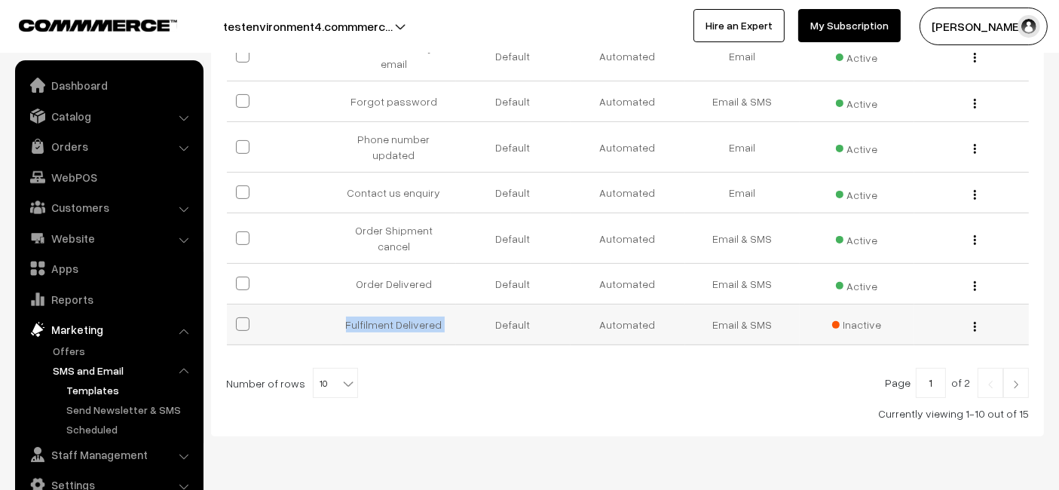
scroll to position [454, 0]
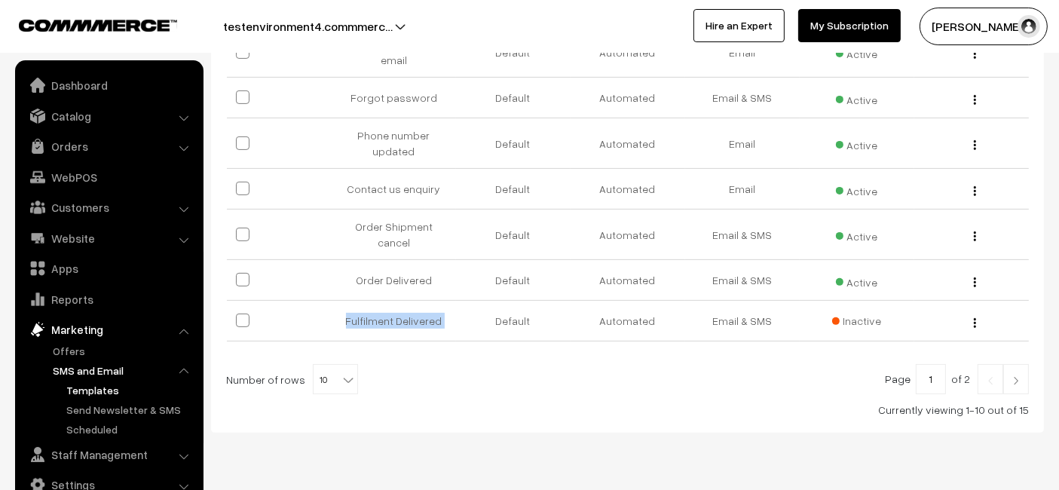
click at [1019, 376] on img at bounding box center [1017, 380] width 14 height 9
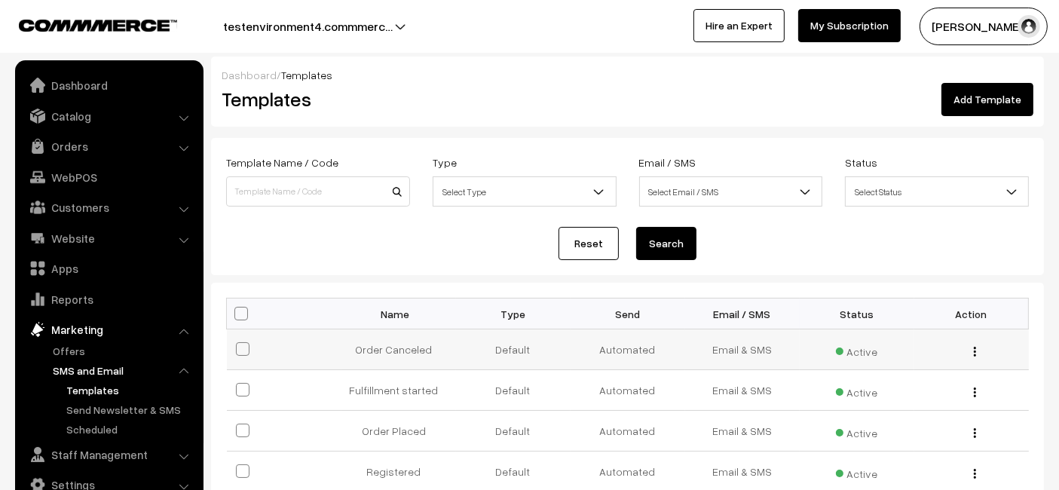
click at [399, 341] on td "Order Canceled" at bounding box center [399, 349] width 115 height 41
copy tr "Order Canceled"
click at [399, 341] on td "Order Canceled" at bounding box center [399, 349] width 115 height 41
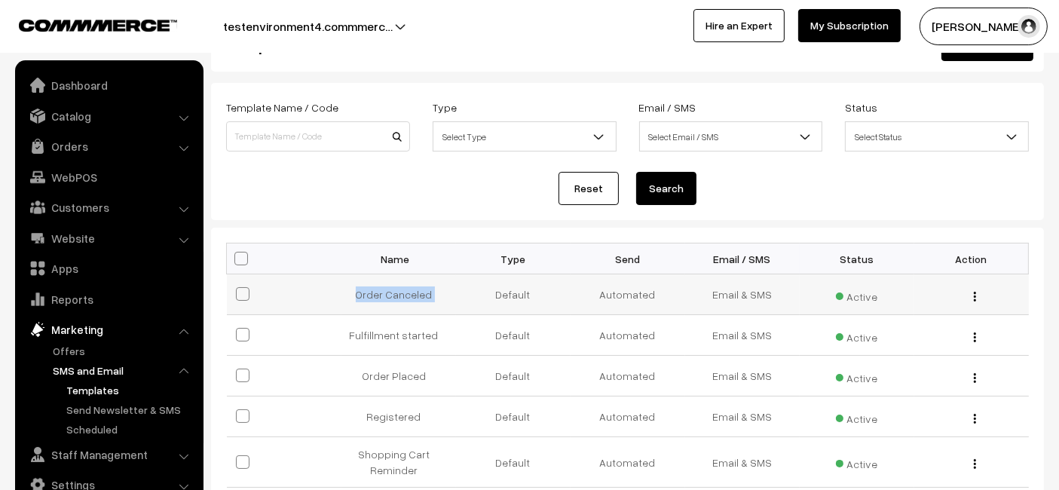
scroll to position [86, 0]
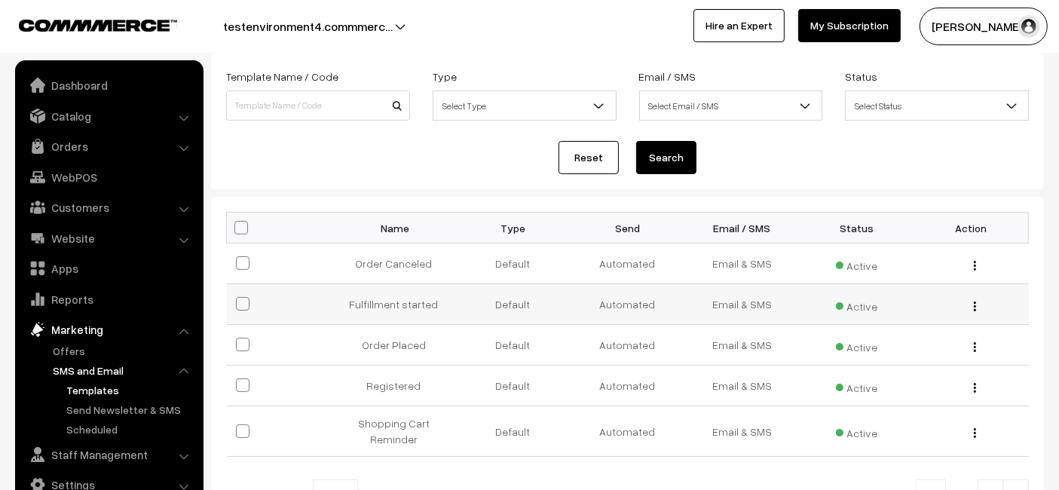
click at [400, 304] on td "Fulfillment started" at bounding box center [399, 304] width 115 height 41
copy tr "Fulfillment started"
click at [400, 304] on td "Fulfillment started" at bounding box center [399, 304] width 115 height 41
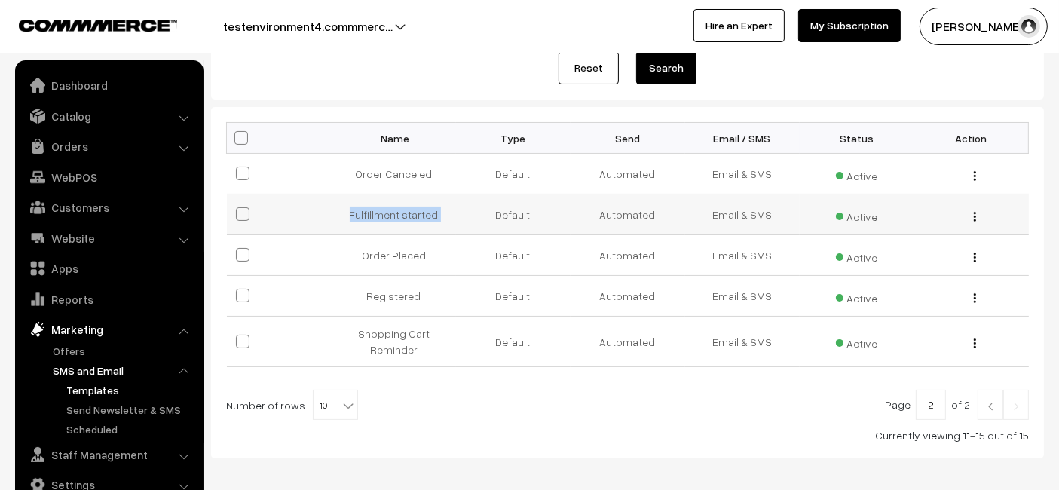
scroll to position [179, 0]
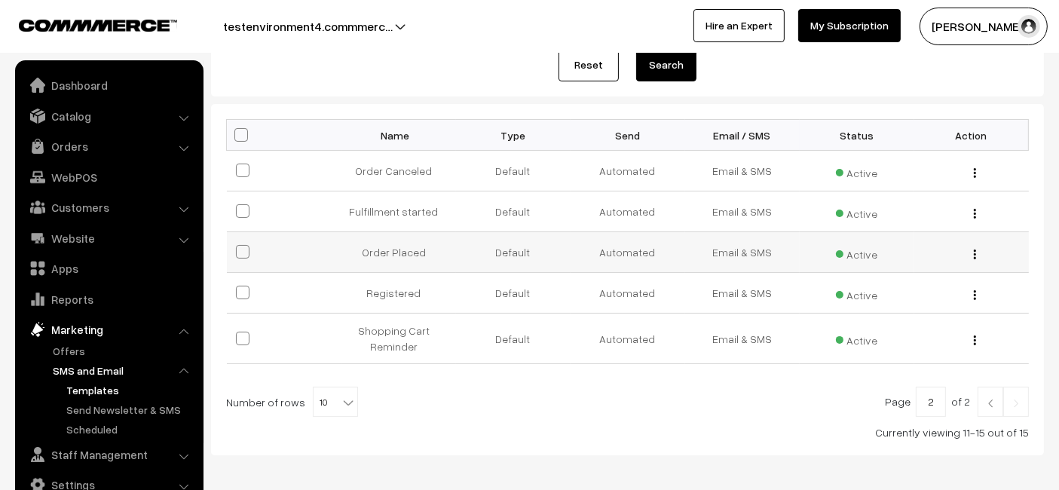
click at [392, 247] on td "Order Placed" at bounding box center [399, 252] width 115 height 41
copy tr "Order Placed"
click at [392, 247] on td "Order Placed" at bounding box center [399, 252] width 115 height 41
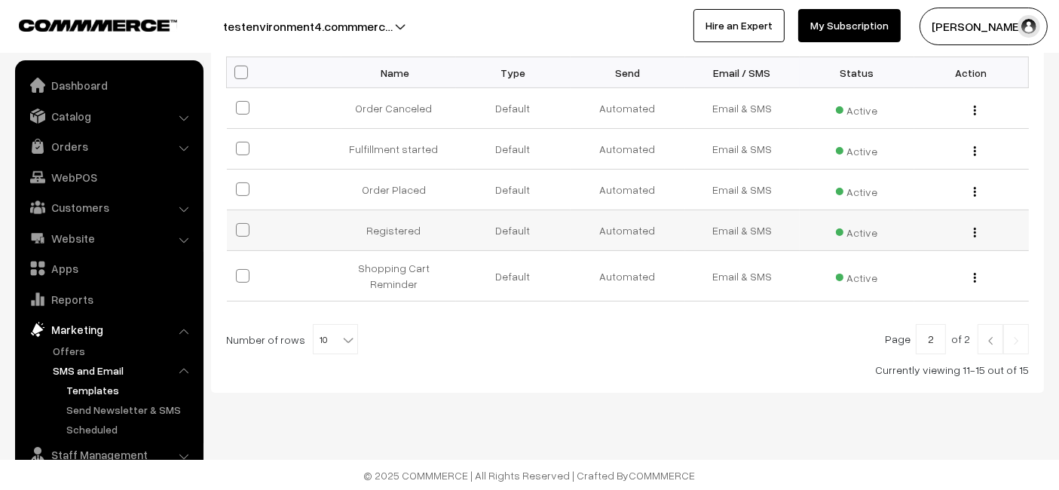
click at [393, 225] on td "Registered" at bounding box center [399, 230] width 115 height 41
copy tr "Registered"
click at [393, 225] on td "Registered" at bounding box center [399, 230] width 115 height 41
click at [388, 289] on td "Shopping Cart Reminder" at bounding box center [399, 276] width 115 height 51
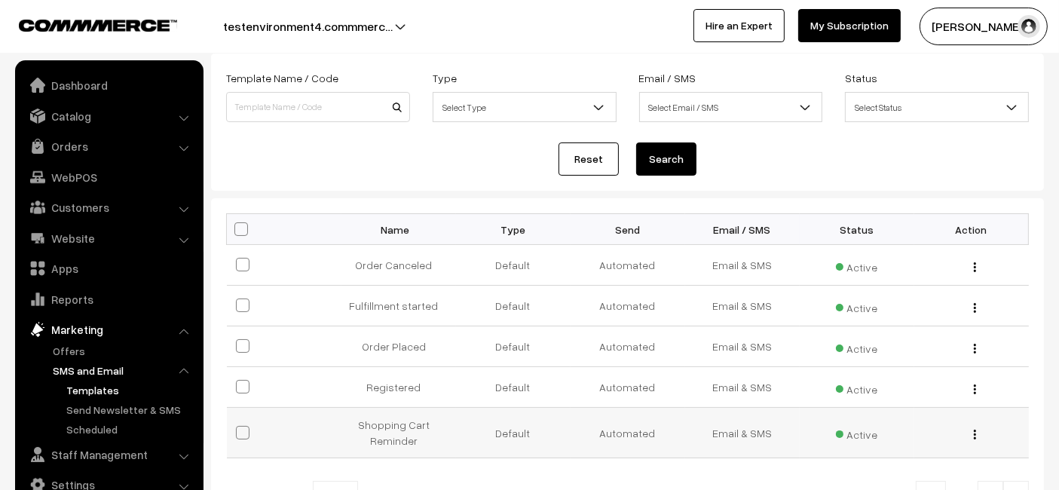
scroll to position [85, 0]
click at [59, 135] on link "Orders" at bounding box center [108, 146] width 179 height 27
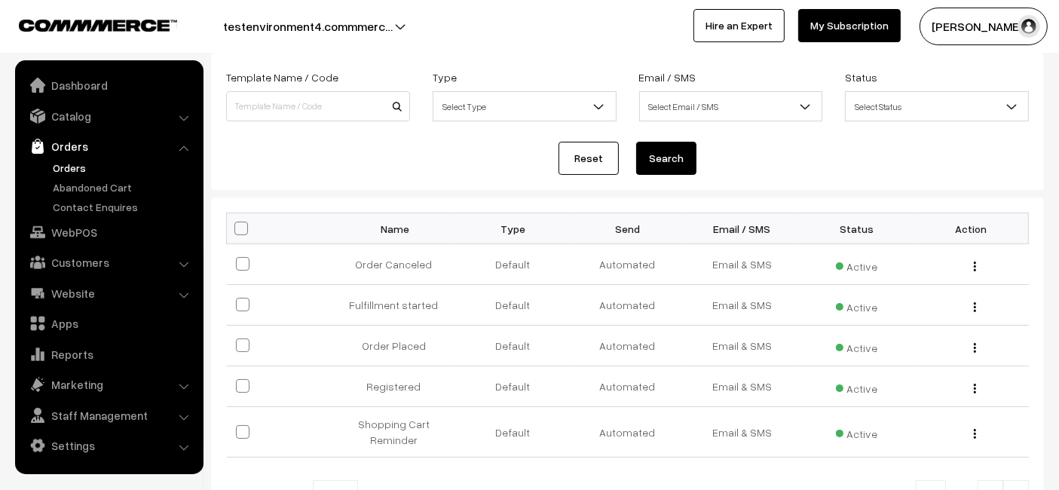
click at [60, 165] on link "Orders" at bounding box center [123, 168] width 149 height 16
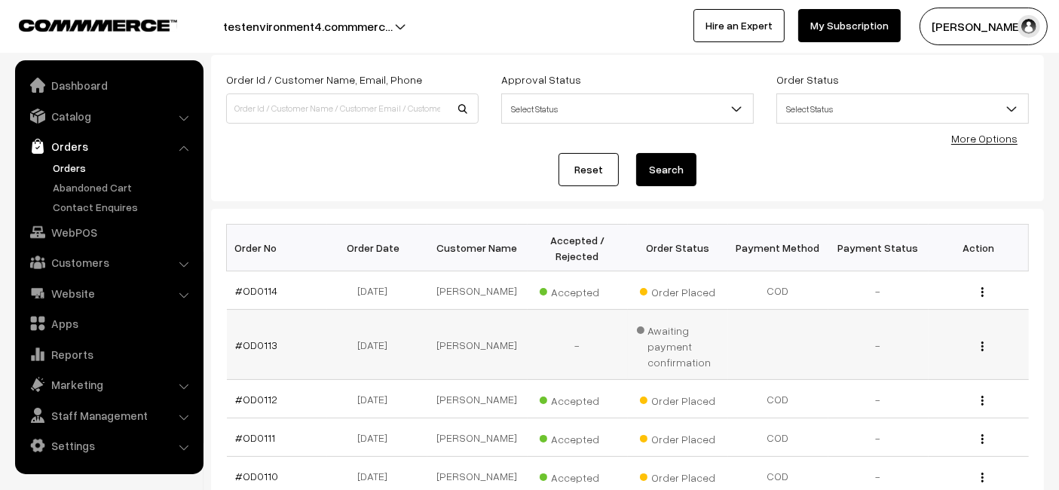
scroll to position [92, 0]
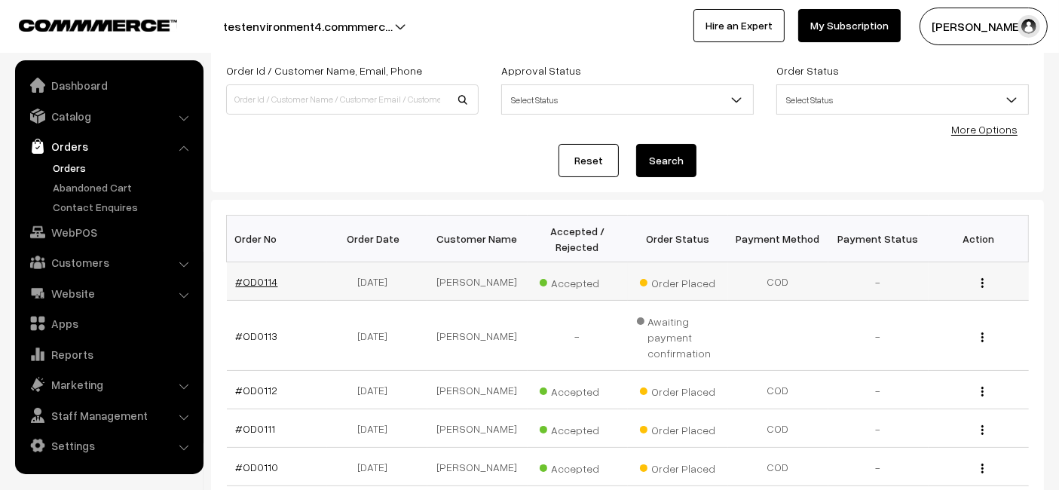
click at [257, 275] on link "#OD0114" at bounding box center [257, 281] width 42 height 13
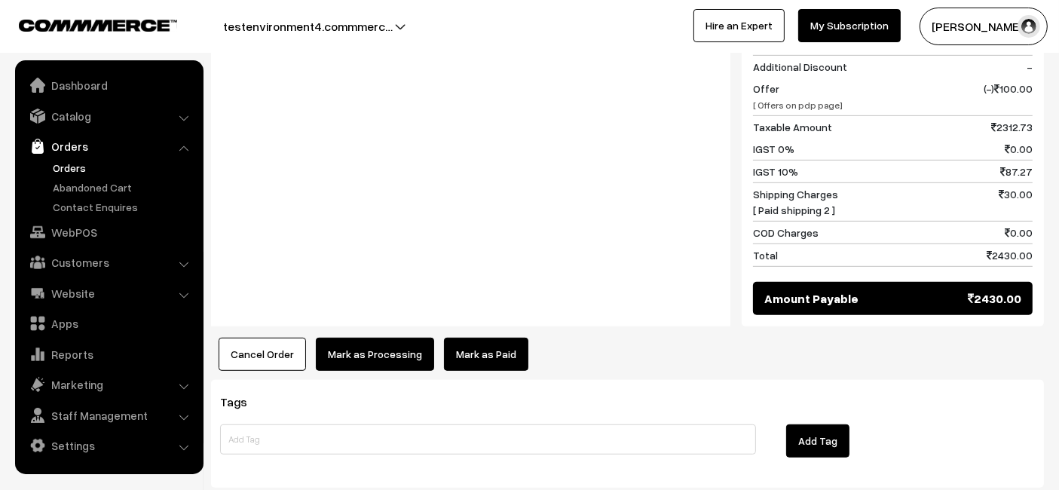
click at [365, 338] on button "Mark as Processing" at bounding box center [375, 354] width 118 height 33
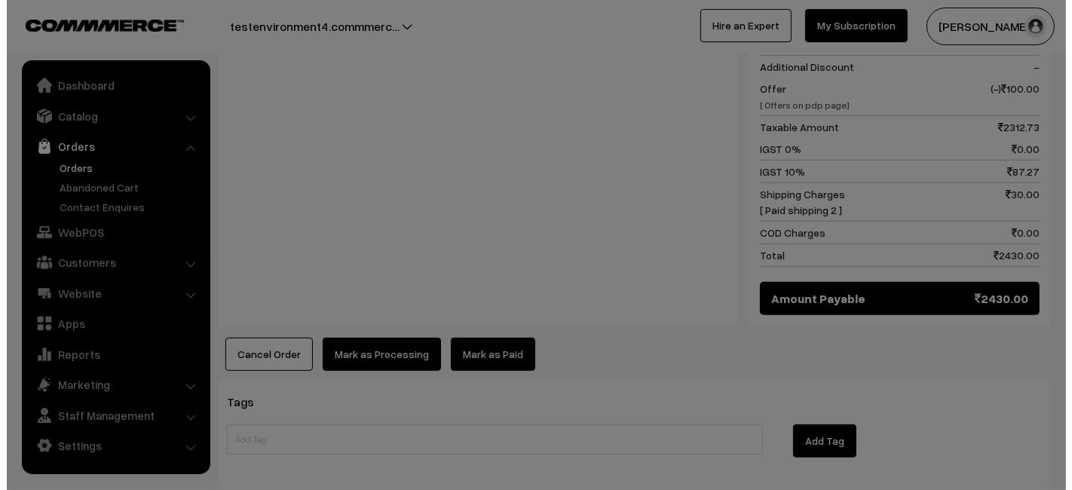
scroll to position [811, 0]
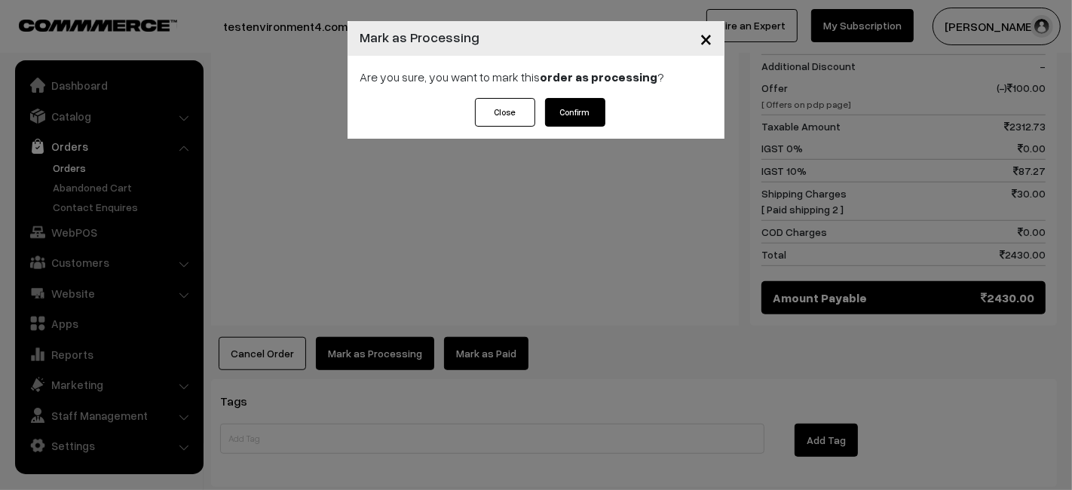
click at [597, 108] on button "Confirm" at bounding box center [575, 112] width 60 height 29
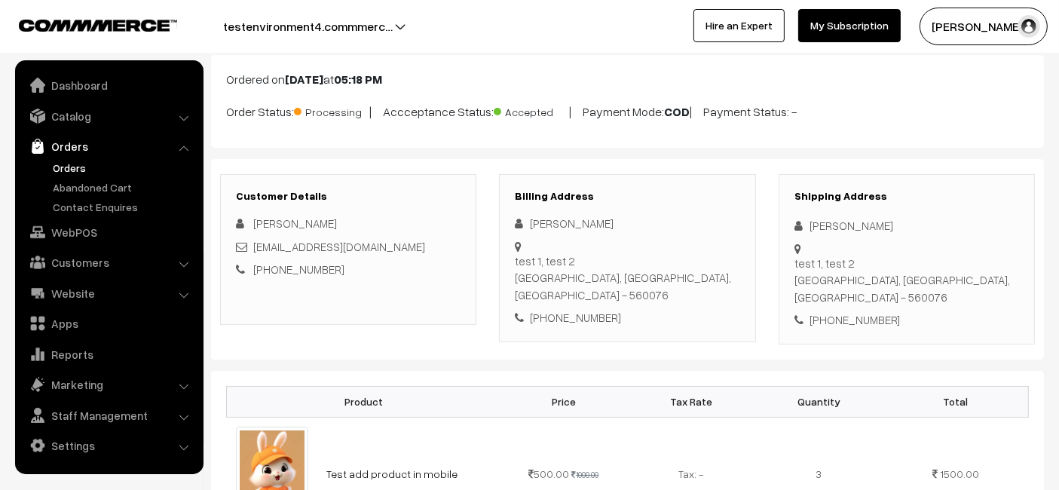
scroll to position [85, 0]
click at [510, 249] on div "Billing Address [PERSON_NAME] test 1, test 2 [GEOGRAPHIC_DATA], [GEOGRAPHIC_DAT…" at bounding box center [627, 257] width 256 height 168
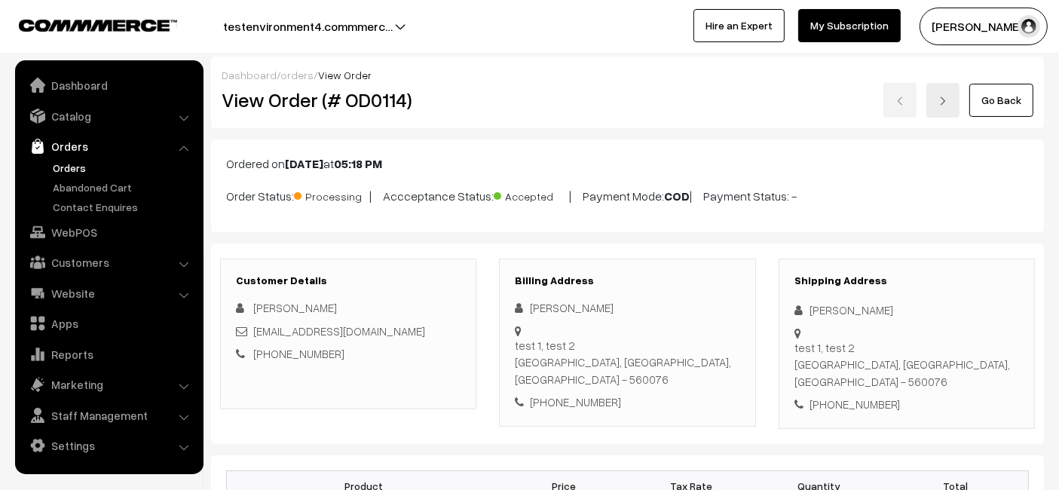
scroll to position [11, 0]
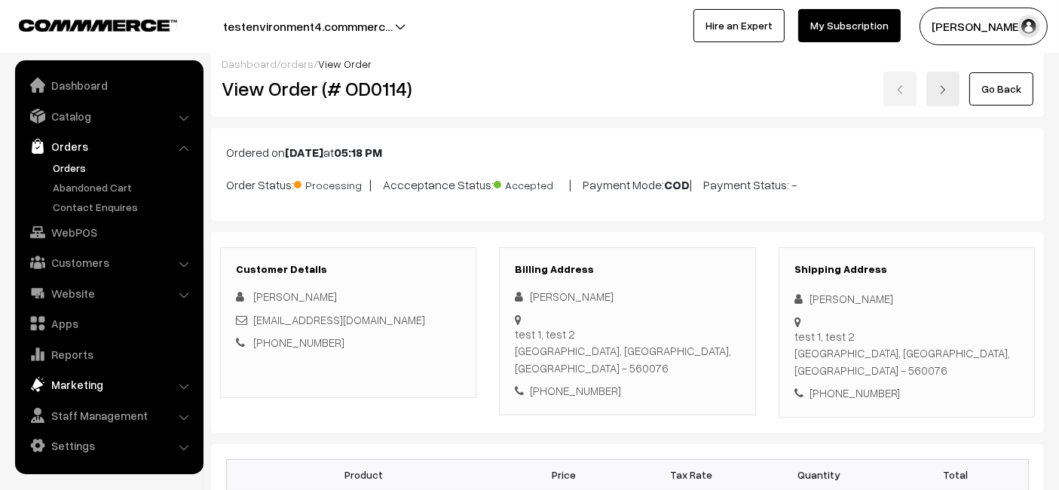
click at [90, 376] on link "Marketing" at bounding box center [108, 384] width 179 height 27
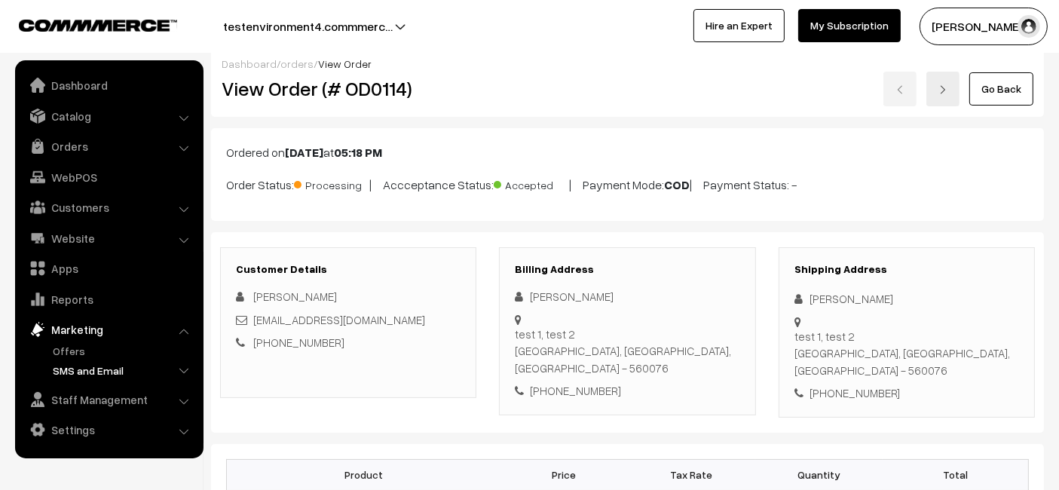
click at [87, 366] on link "SMS and Email" at bounding box center [123, 371] width 149 height 16
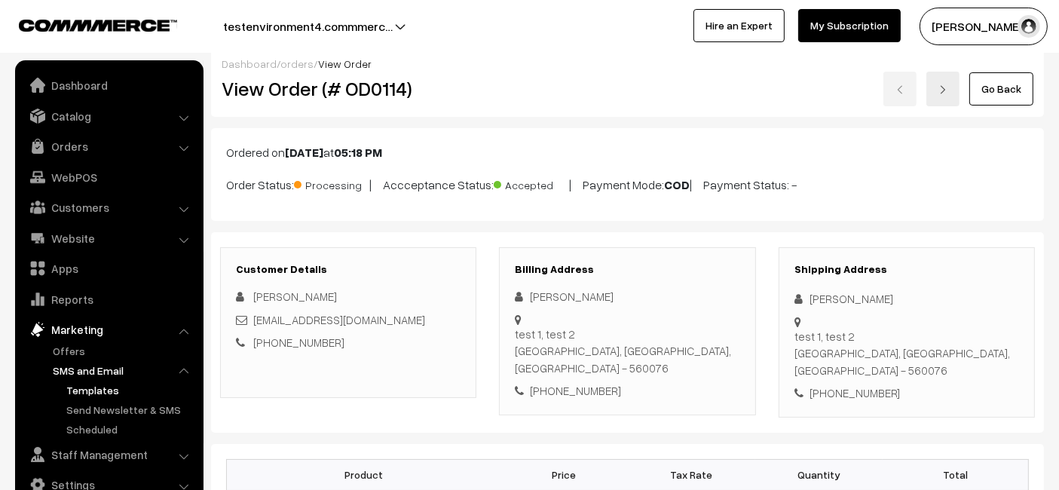
click at [107, 391] on link "Templates" at bounding box center [131, 390] width 136 height 16
